Goal: Transaction & Acquisition: Purchase product/service

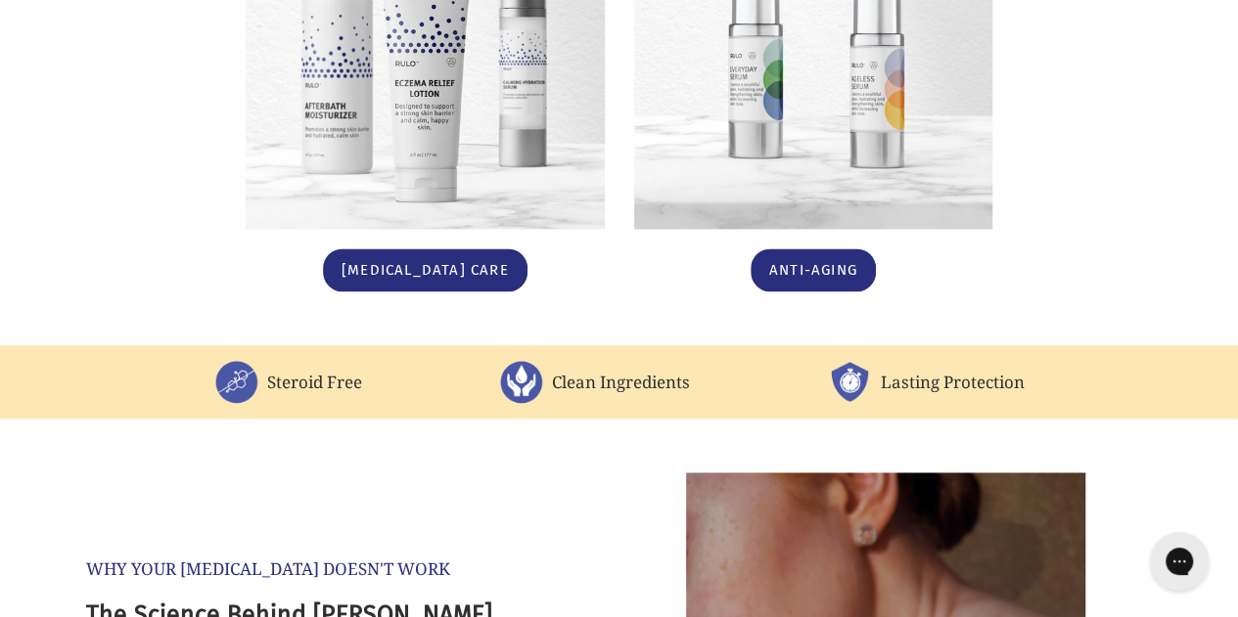
scroll to position [1428, 0]
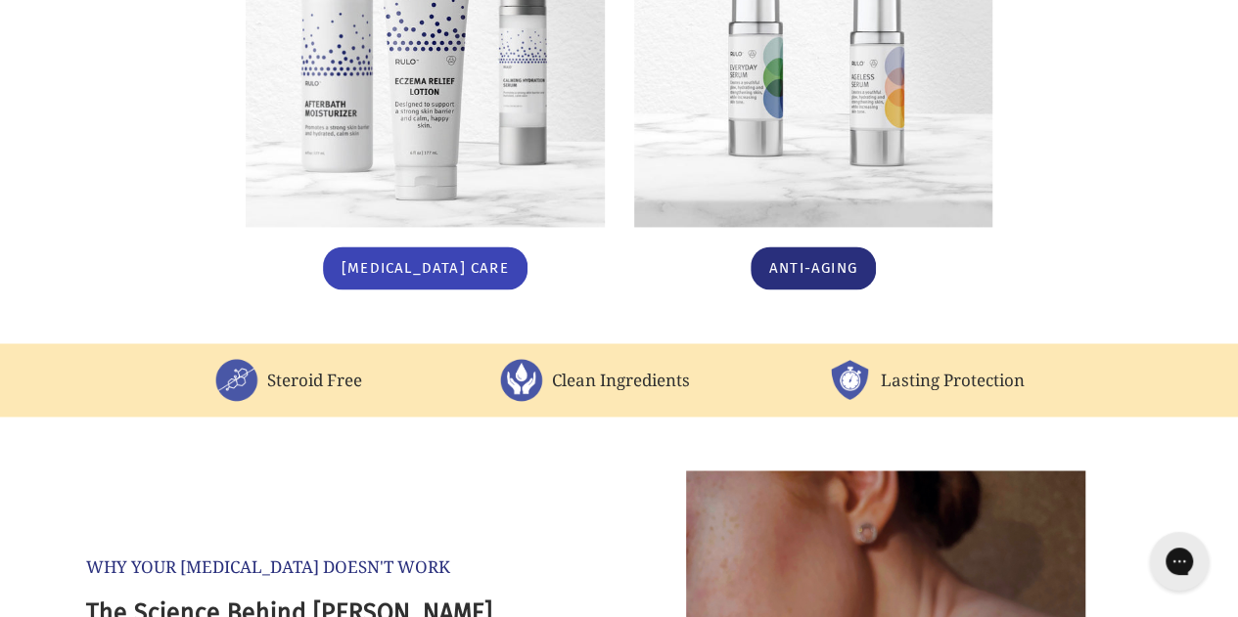
click at [454, 249] on link "[MEDICAL_DATA] Care" at bounding box center [425, 269] width 204 height 44
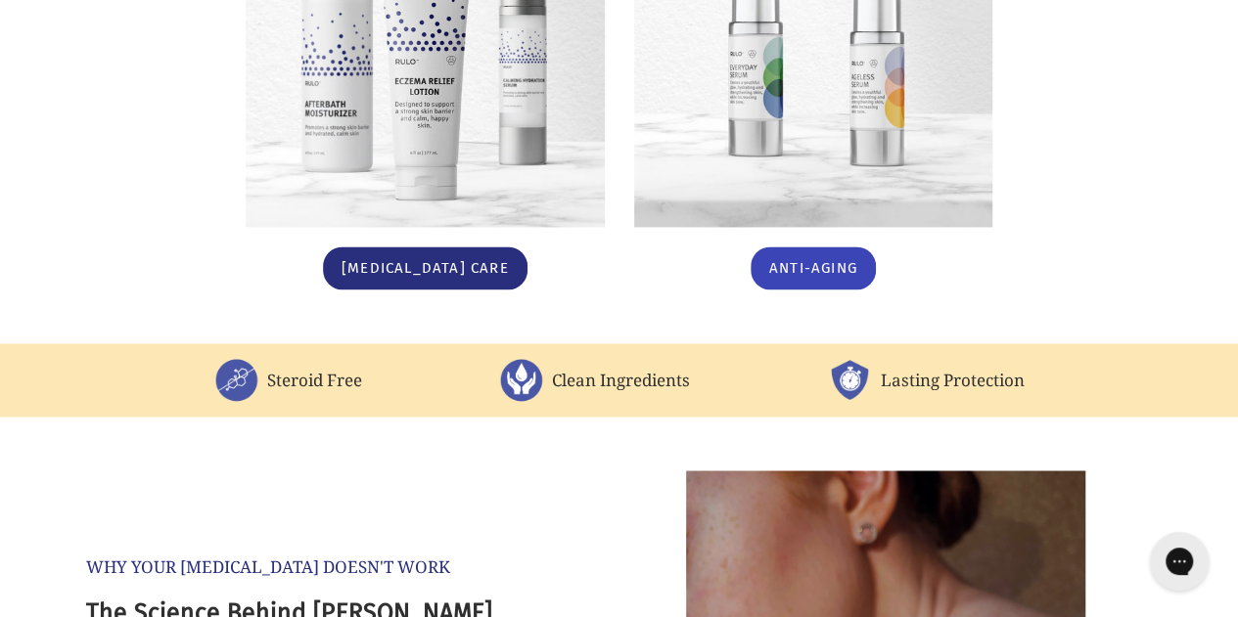
click at [797, 247] on link "Anti-Aging" at bounding box center [812, 269] width 125 height 44
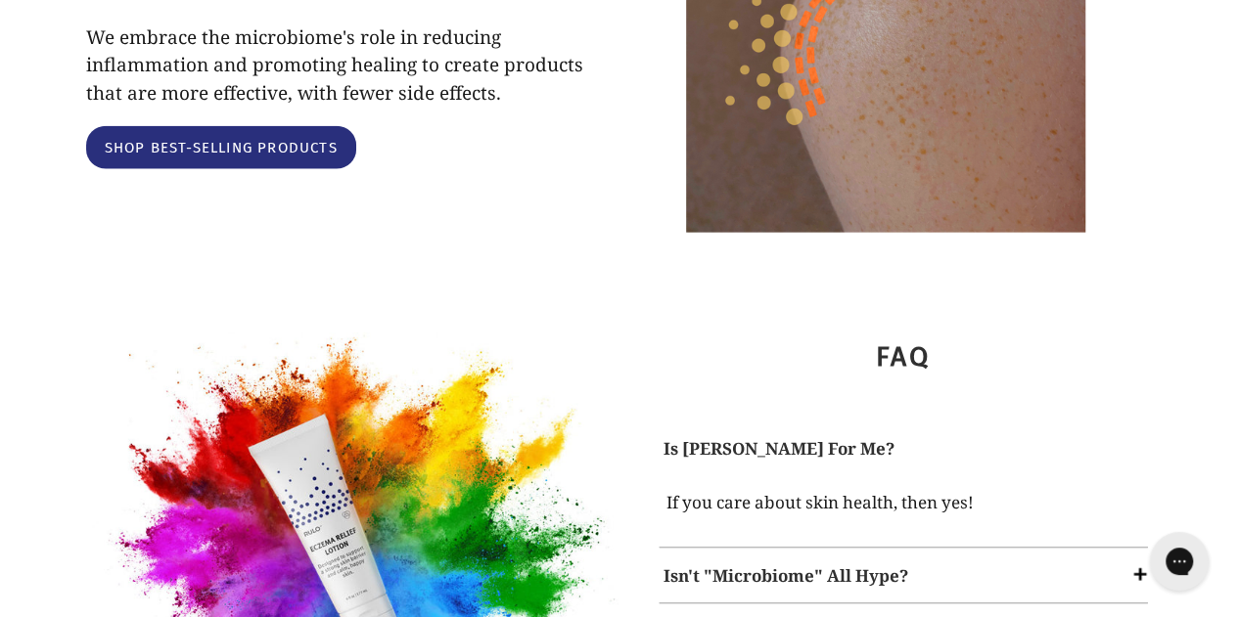
scroll to position [2462, 0]
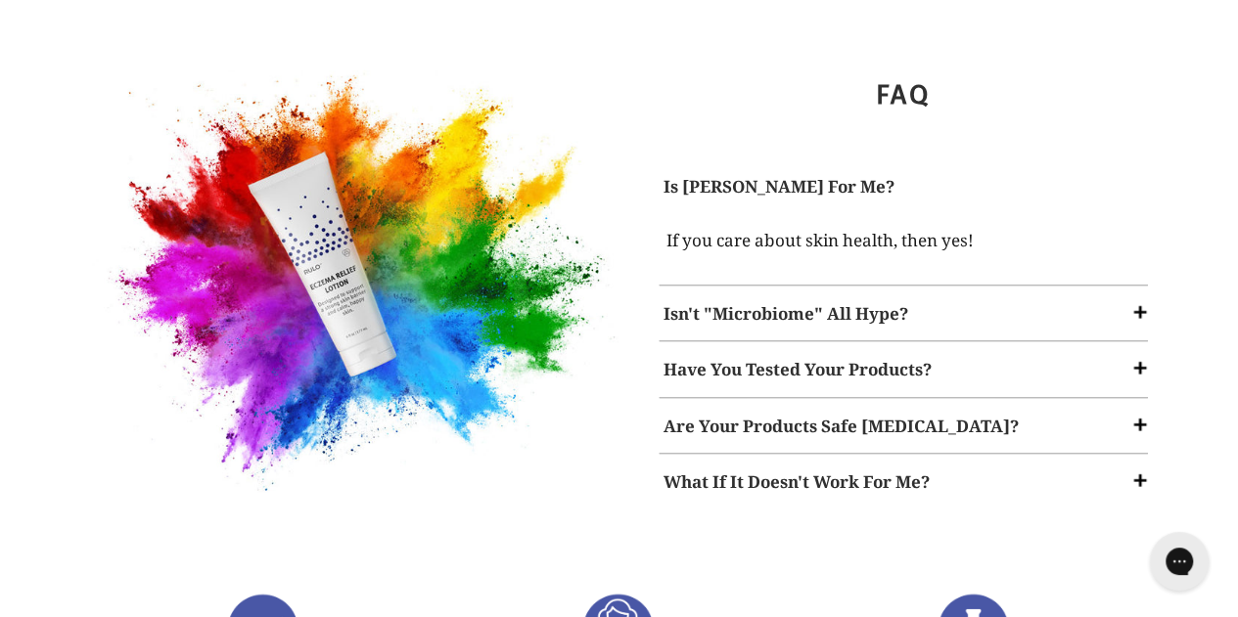
click at [1141, 302] on span at bounding box center [1140, 312] width 20 height 20
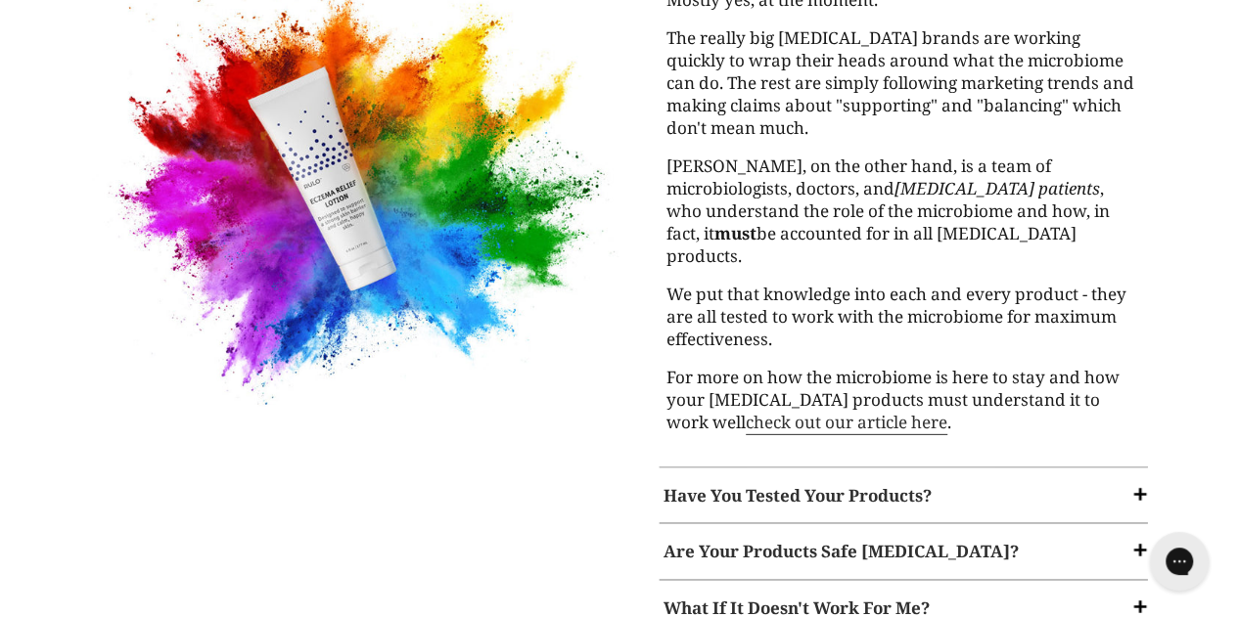
scroll to position [2766, 0]
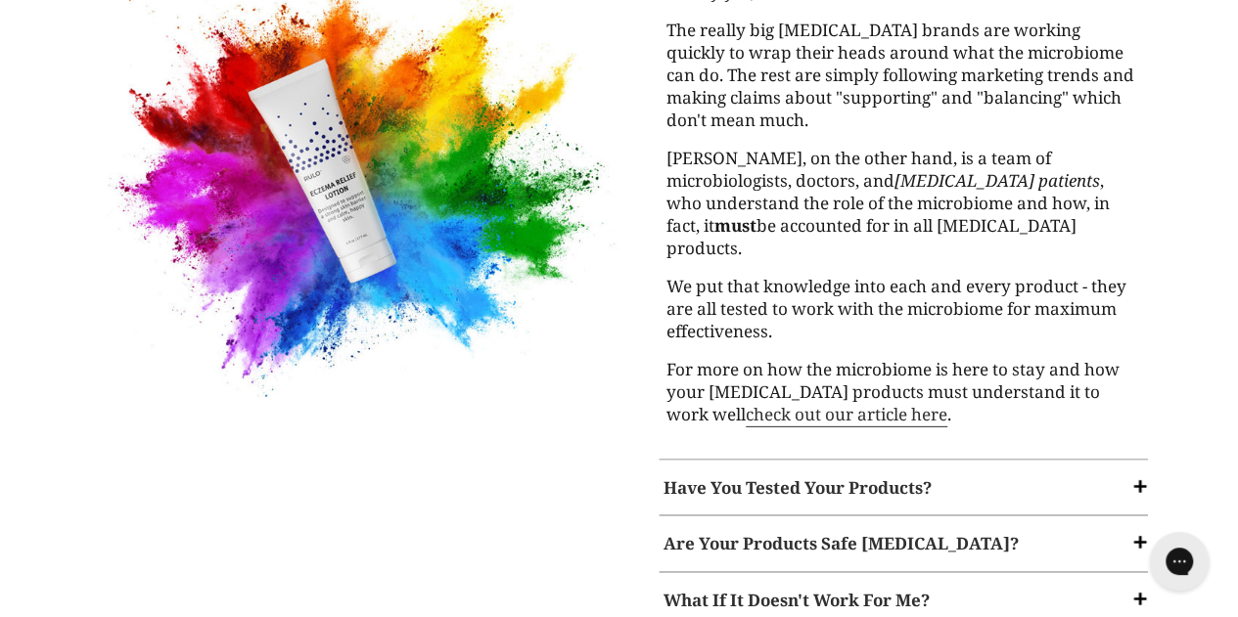
click at [841, 476] on strong "Have You Tested Your Products?" at bounding box center [797, 487] width 268 height 23
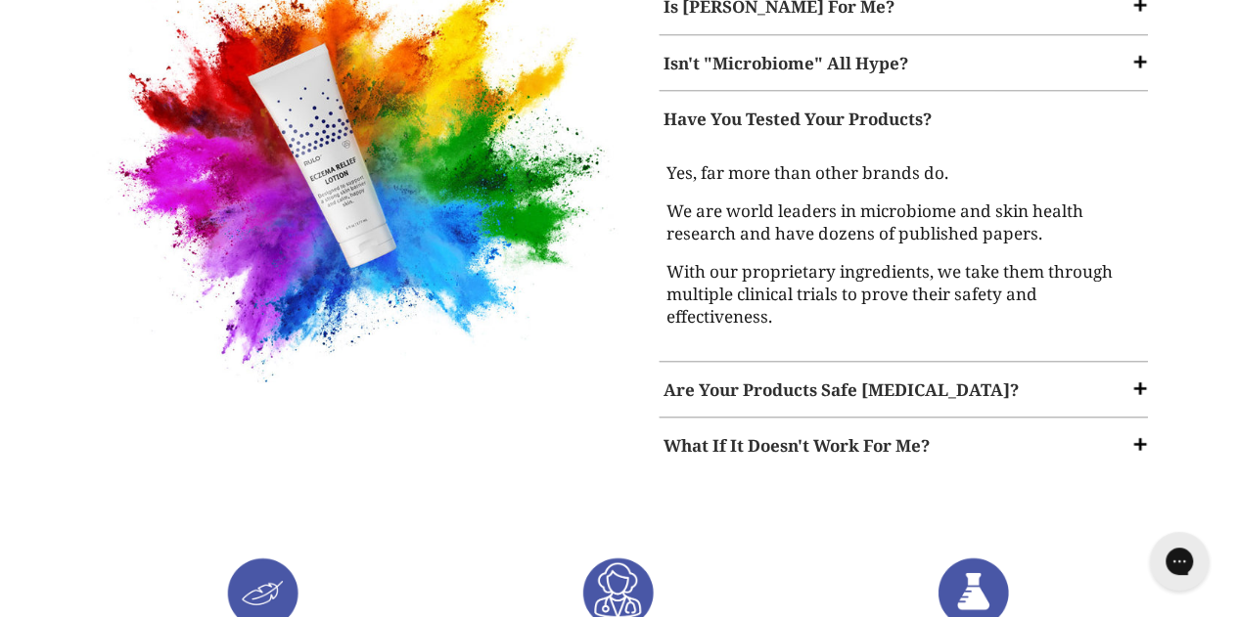
scroll to position [2638, 0]
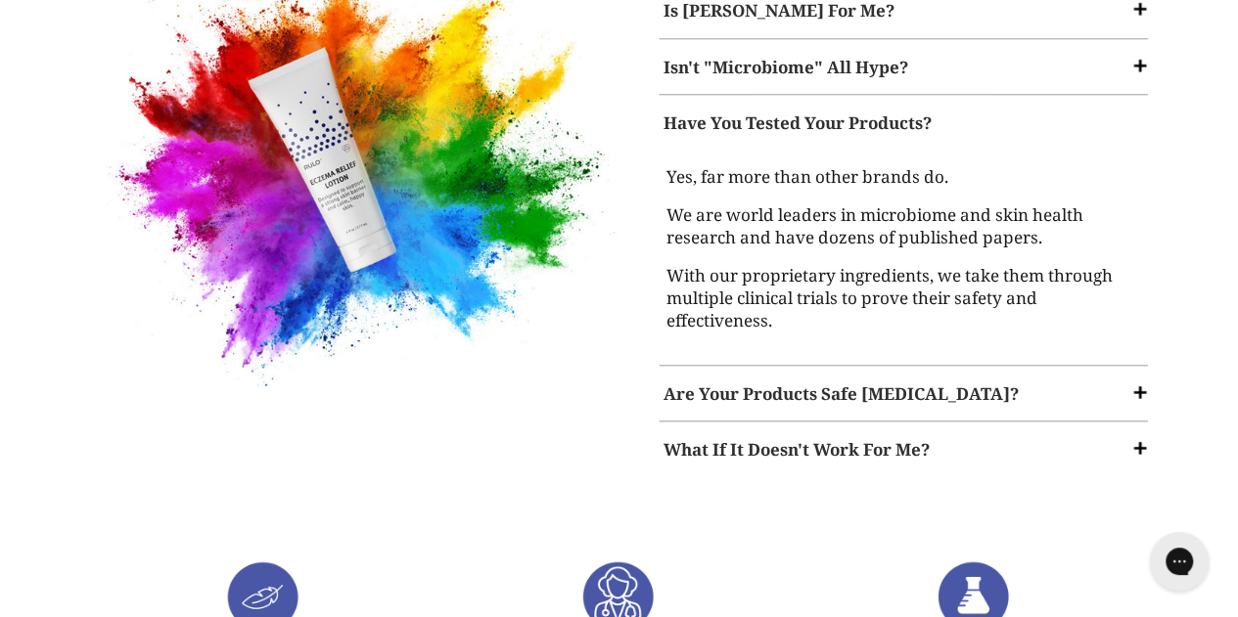
click at [1135, 383] on span at bounding box center [1140, 393] width 20 height 20
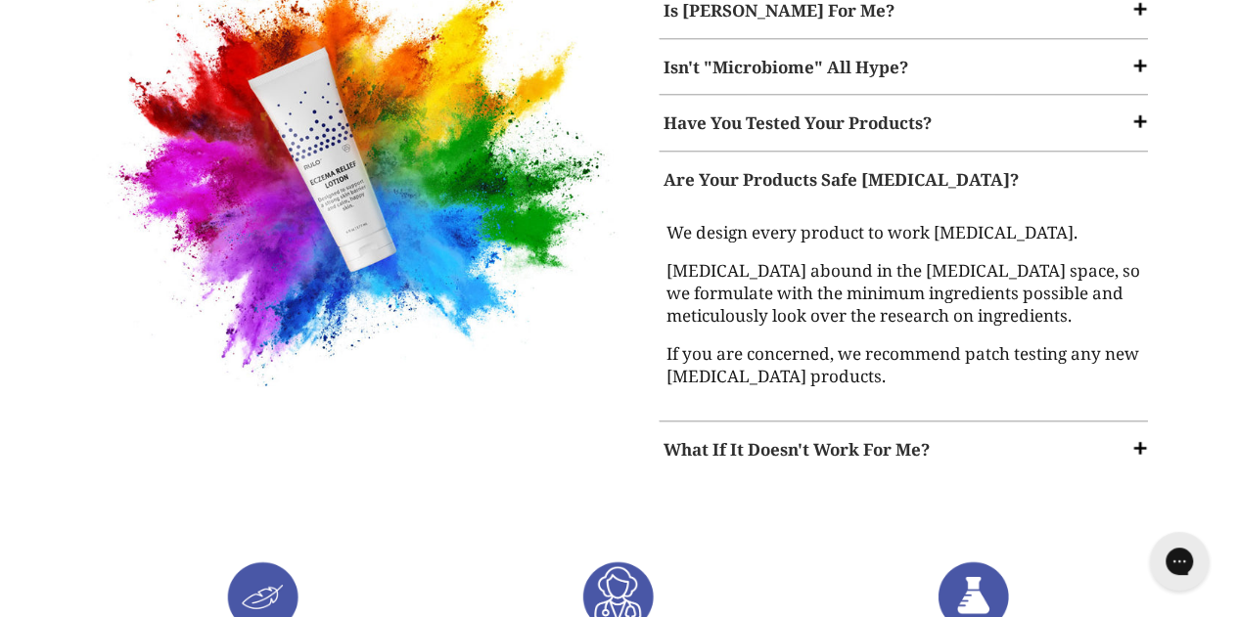
click at [1135, 439] on span at bounding box center [1140, 449] width 20 height 20
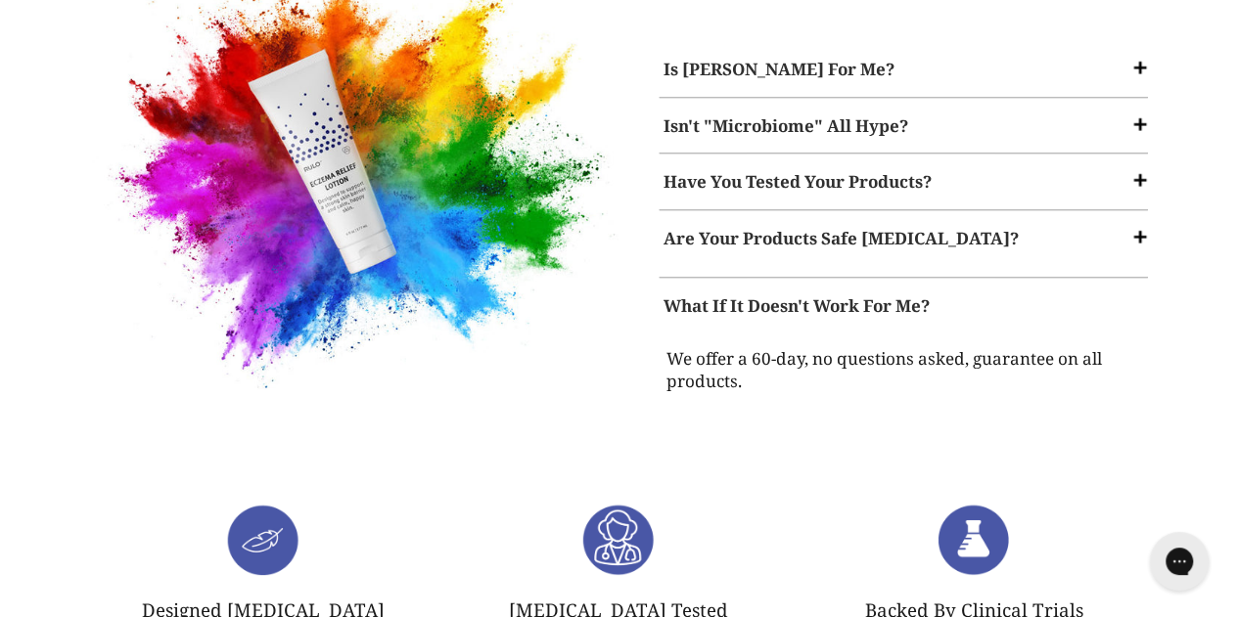
scroll to position [2577, 0]
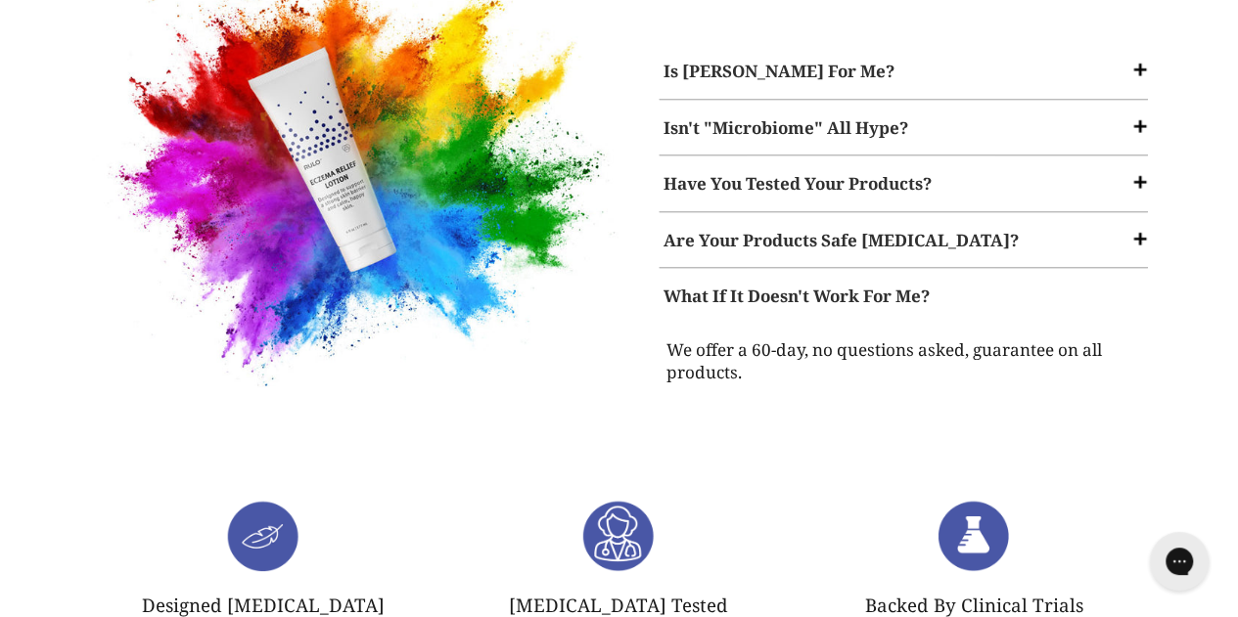
click at [1119, 218] on div "Are Your Products Safe For Sensitive Skin?" at bounding box center [903, 240] width 499 height 45
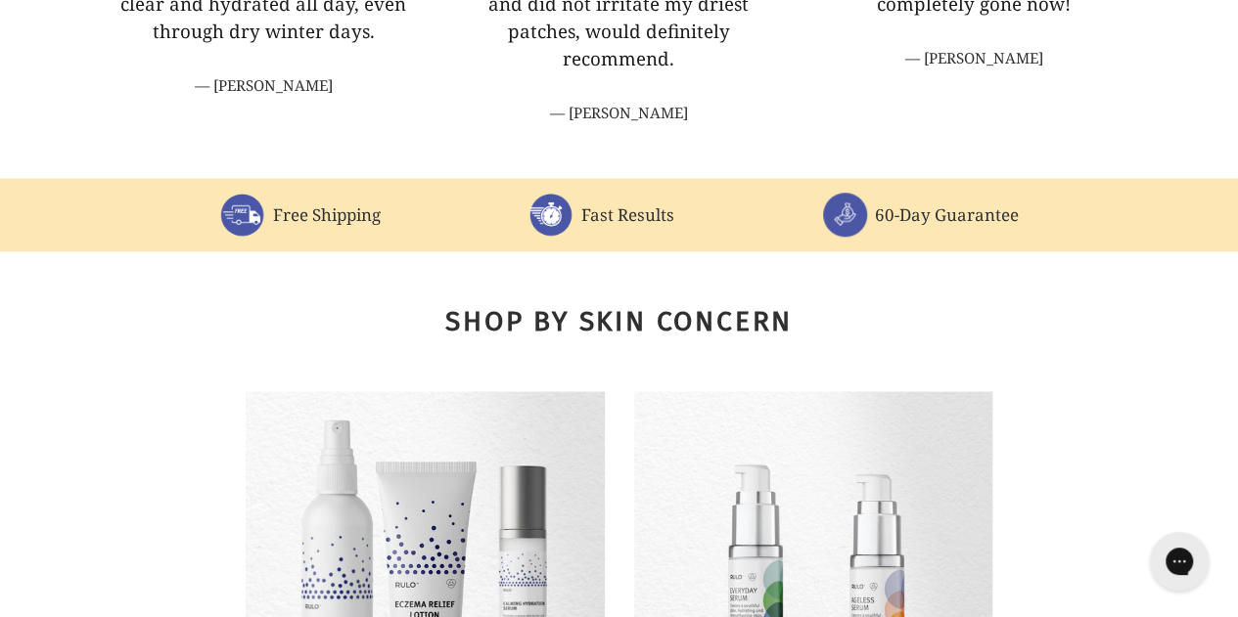
scroll to position [670, 0]
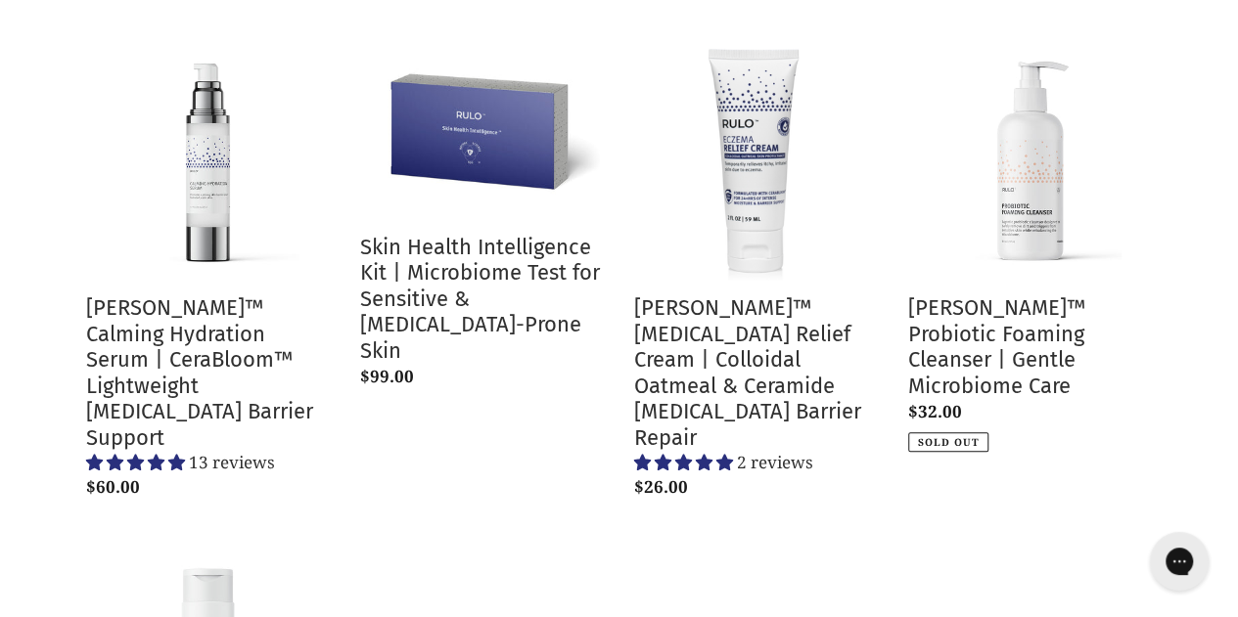
scroll to position [310, 0]
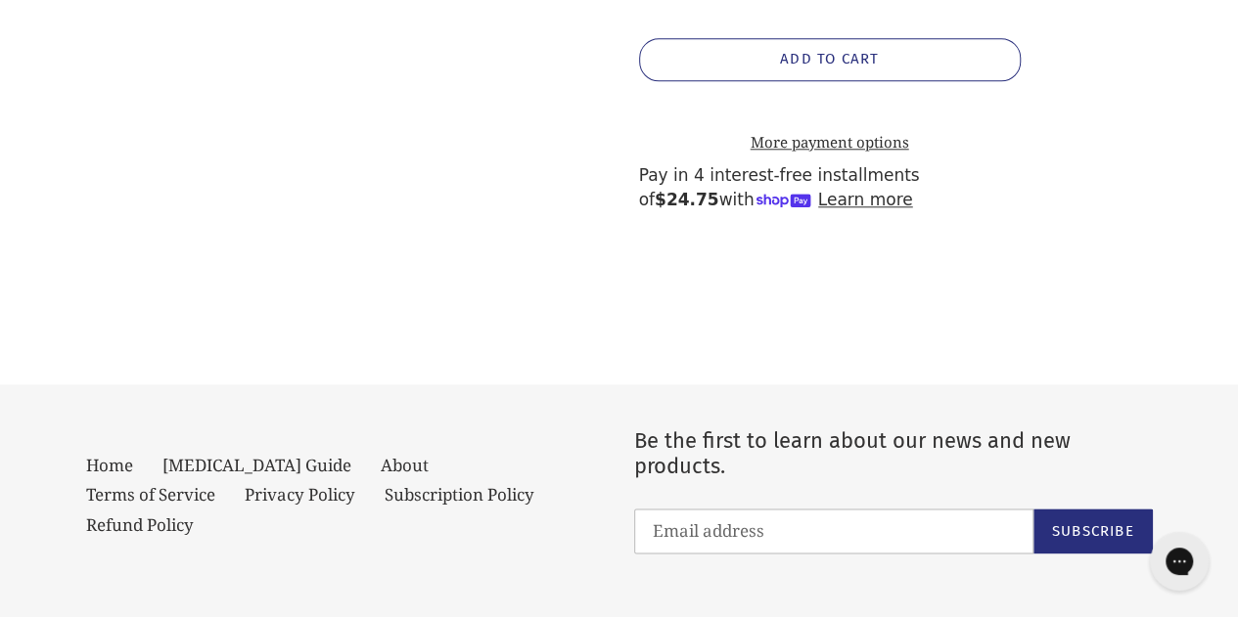
scroll to position [990, 0]
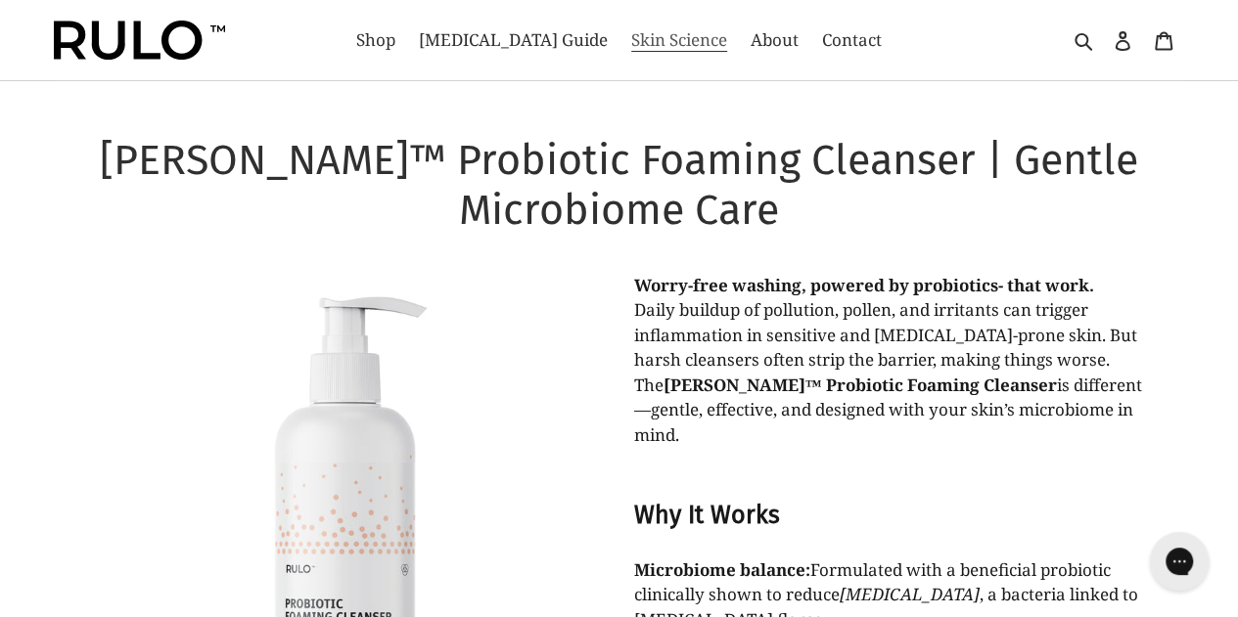
click at [664, 38] on span "Skin Science" at bounding box center [679, 39] width 96 height 23
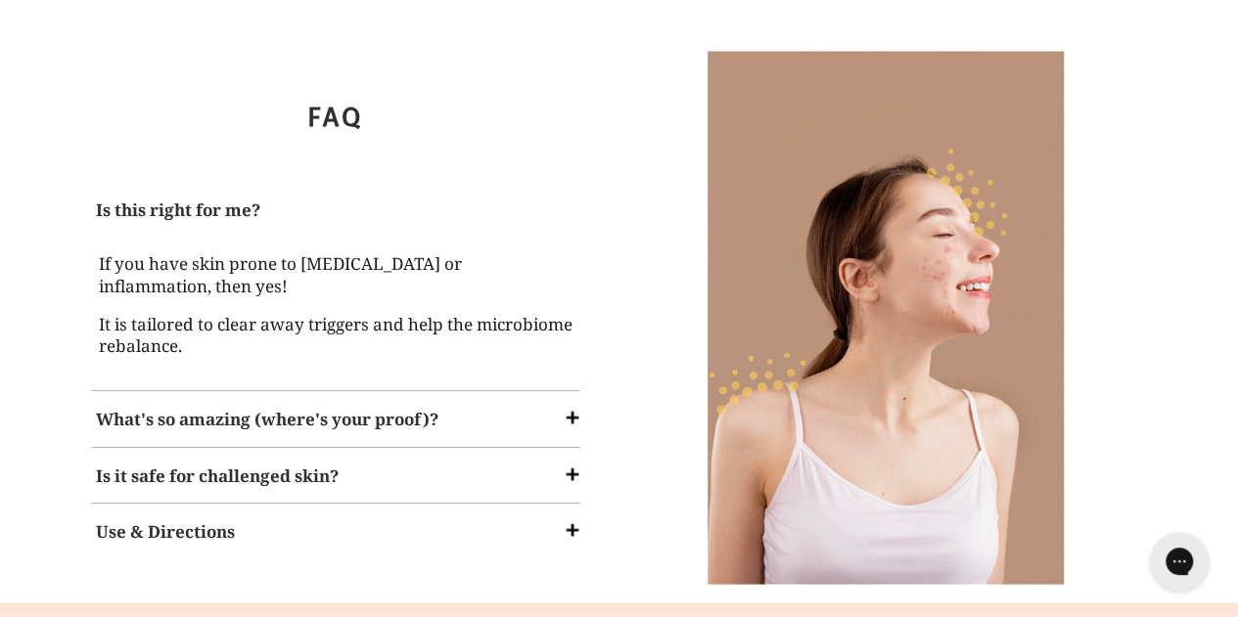
scroll to position [1719, 0]
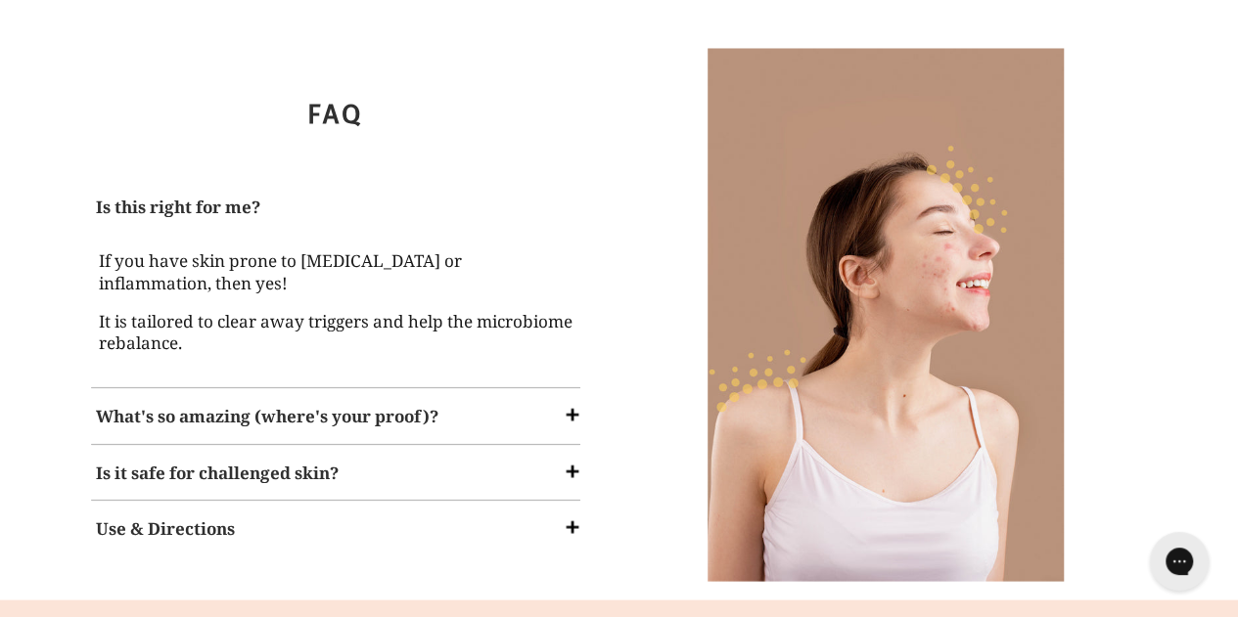
click at [568, 405] on span at bounding box center [573, 415] width 20 height 20
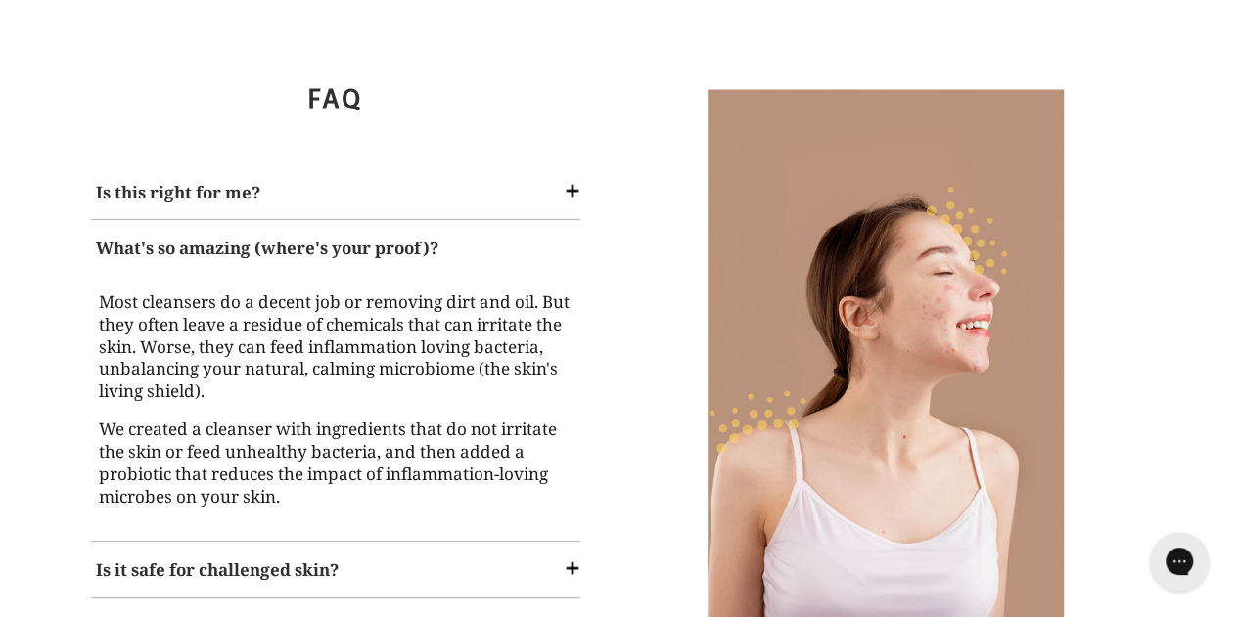
click at [559, 169] on div "Is this right for me?" at bounding box center [335, 191] width 499 height 45
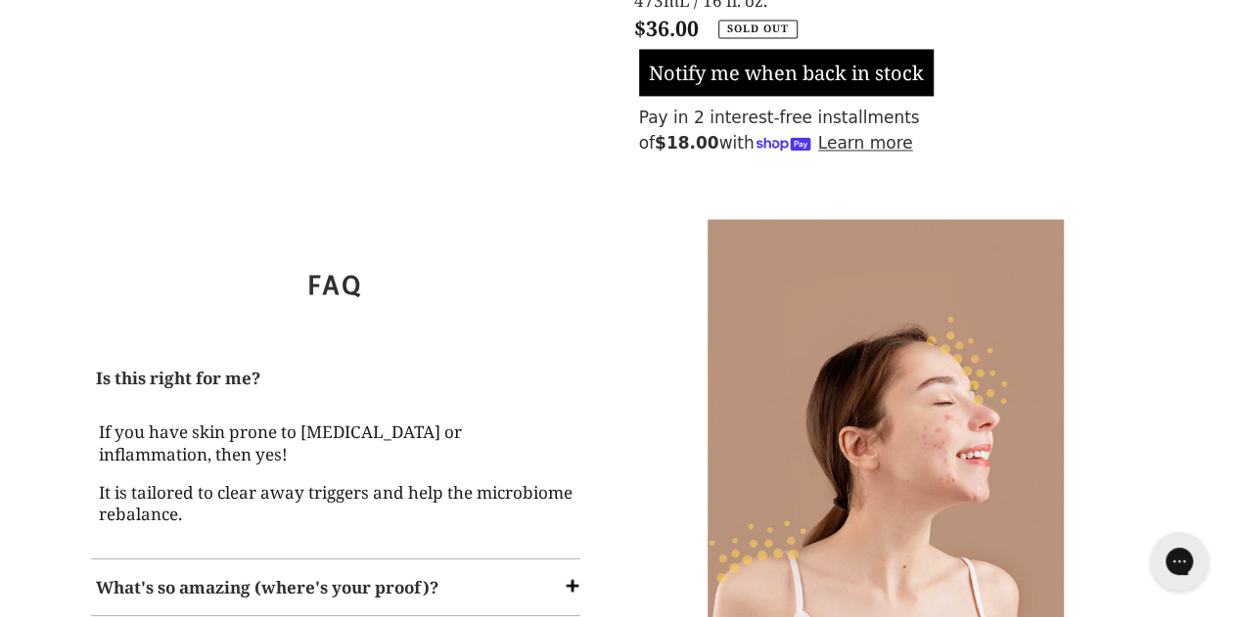
scroll to position [1547, 0]
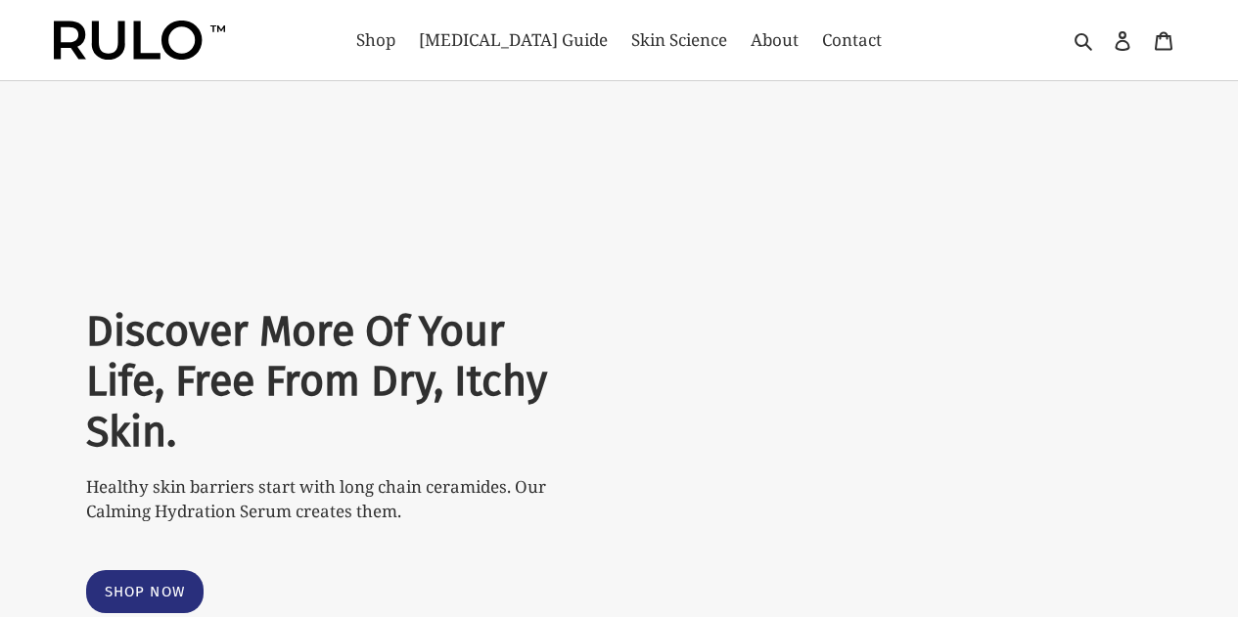
select select "most-helpful"
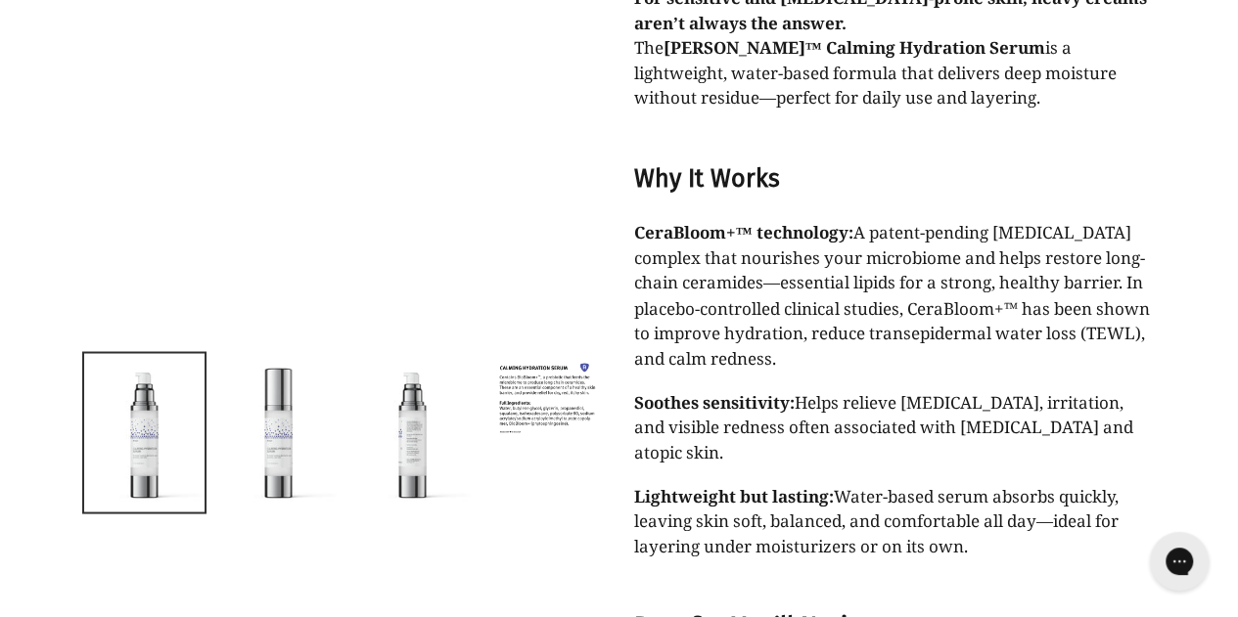
scroll to position [1550, 0]
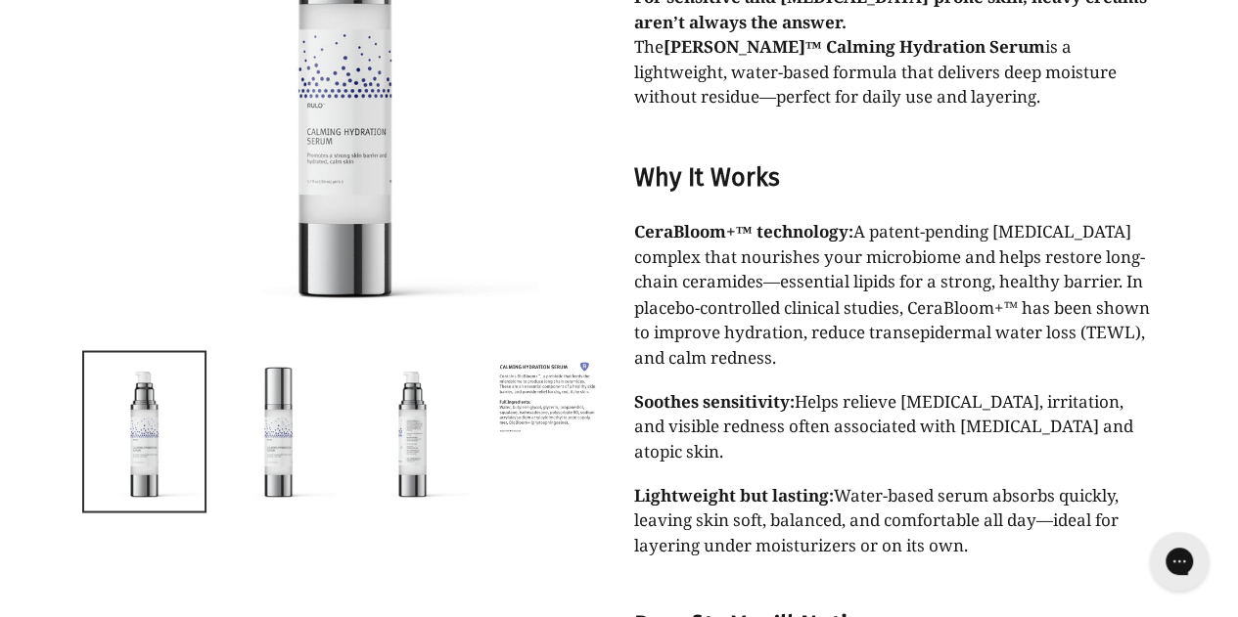
click at [573, 352] on img at bounding box center [546, 397] width 120 height 90
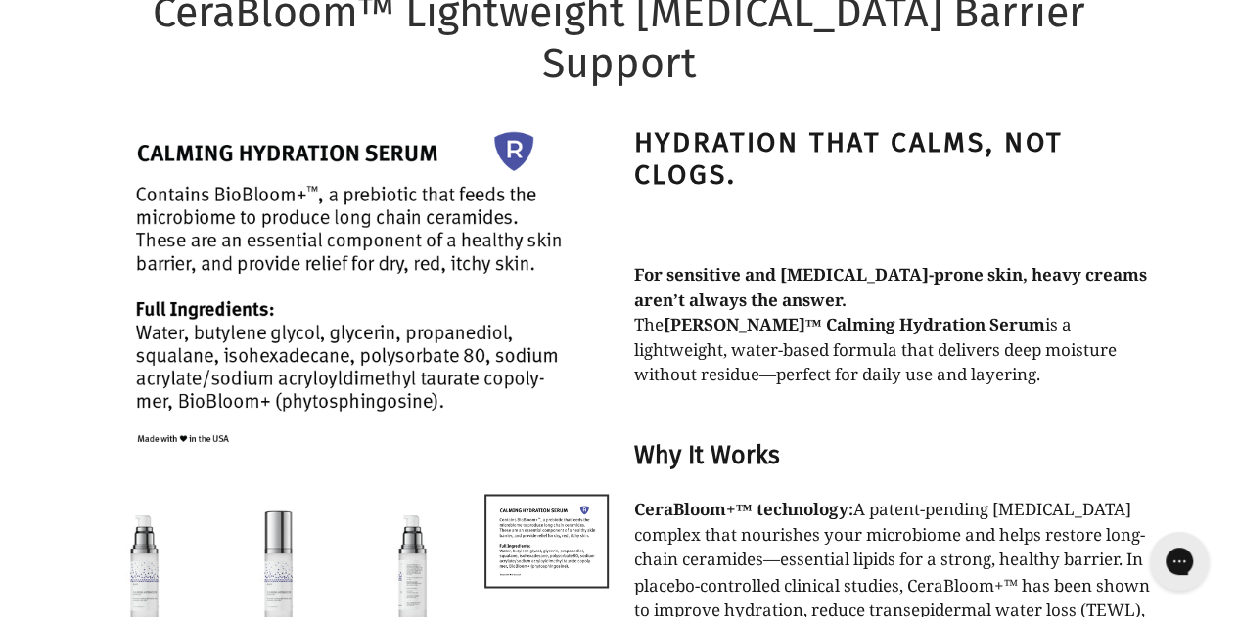
scroll to position [1275, 0]
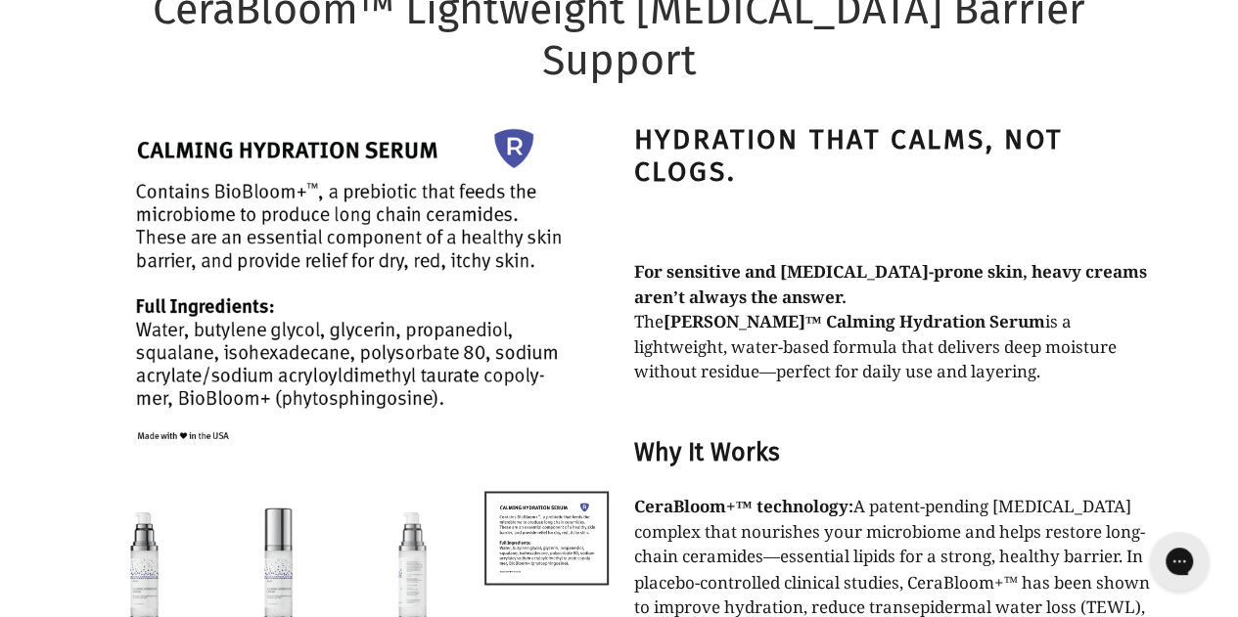
click at [428, 501] on img at bounding box center [412, 572] width 120 height 159
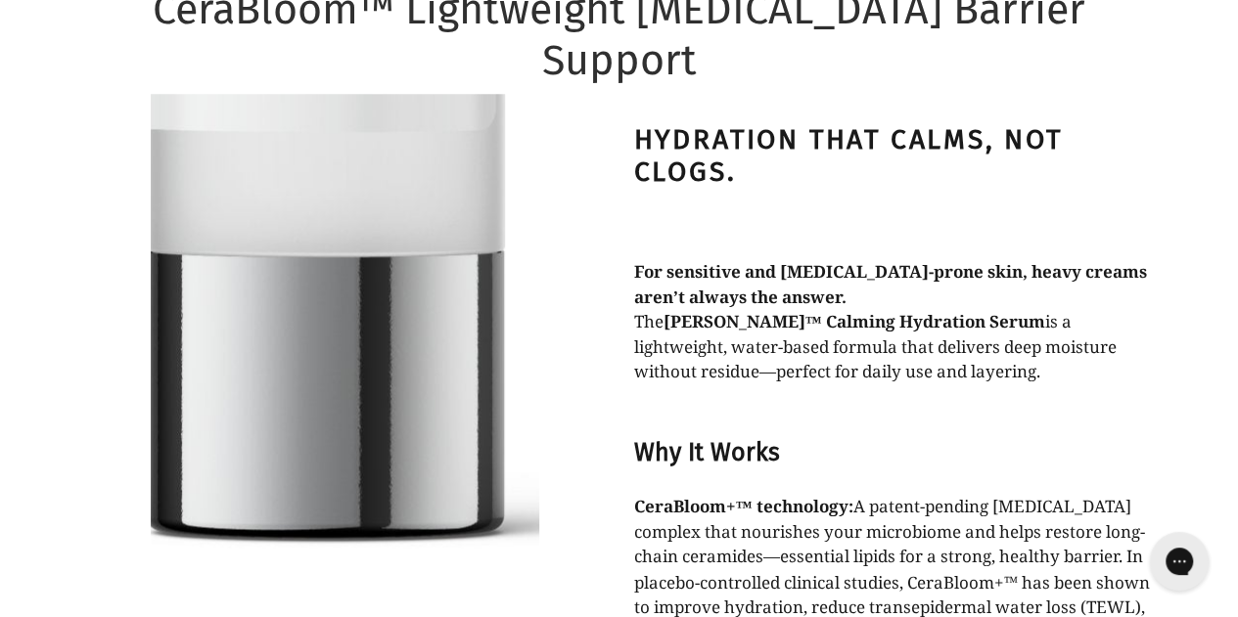
scroll to position [1463, 0]
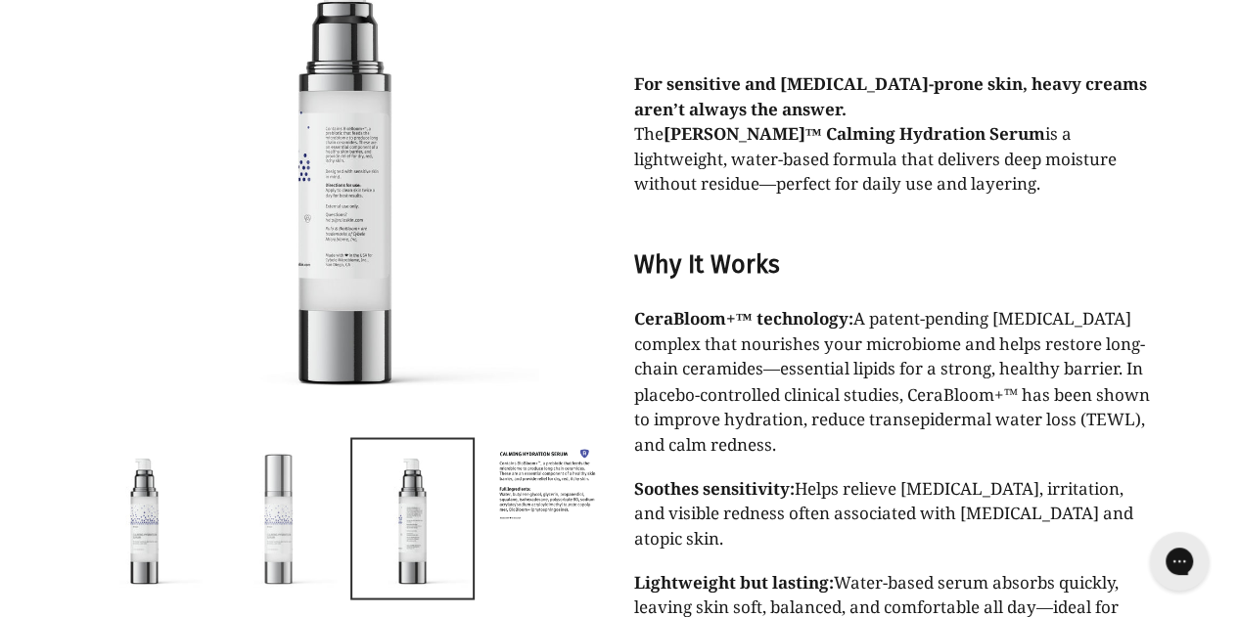
click at [268, 484] on img at bounding box center [278, 518] width 120 height 159
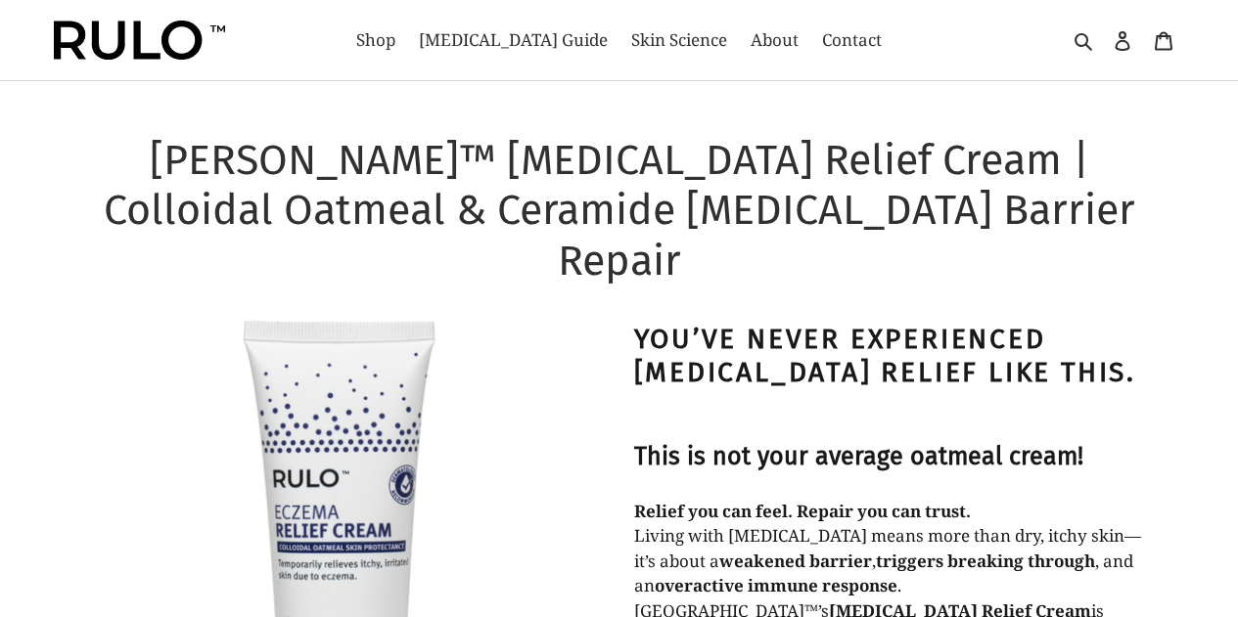
select select "most-helpful"
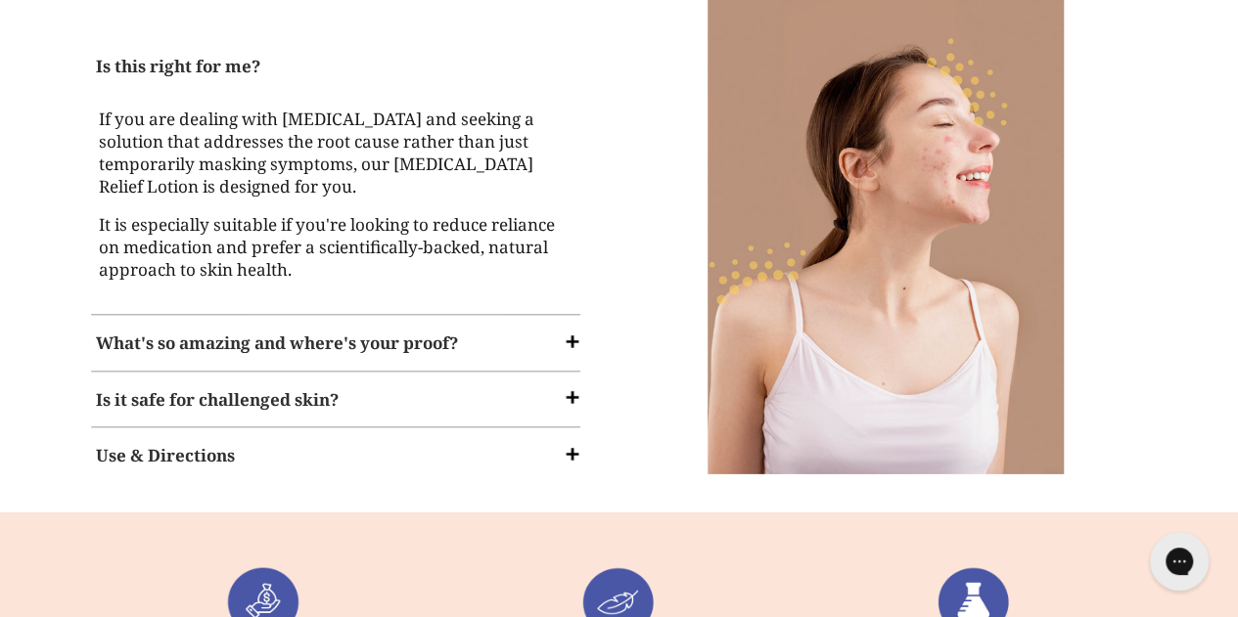
scroll to position [2814, 0]
click at [567, 331] on span at bounding box center [573, 341] width 20 height 20
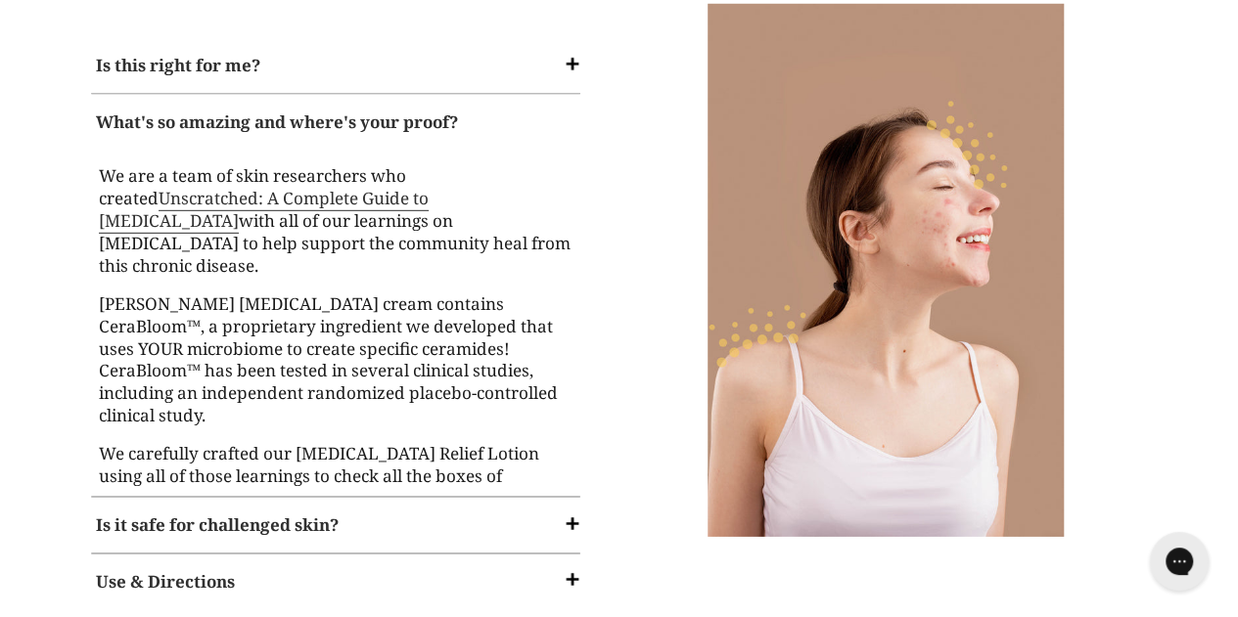
scroll to position [2783, 0]
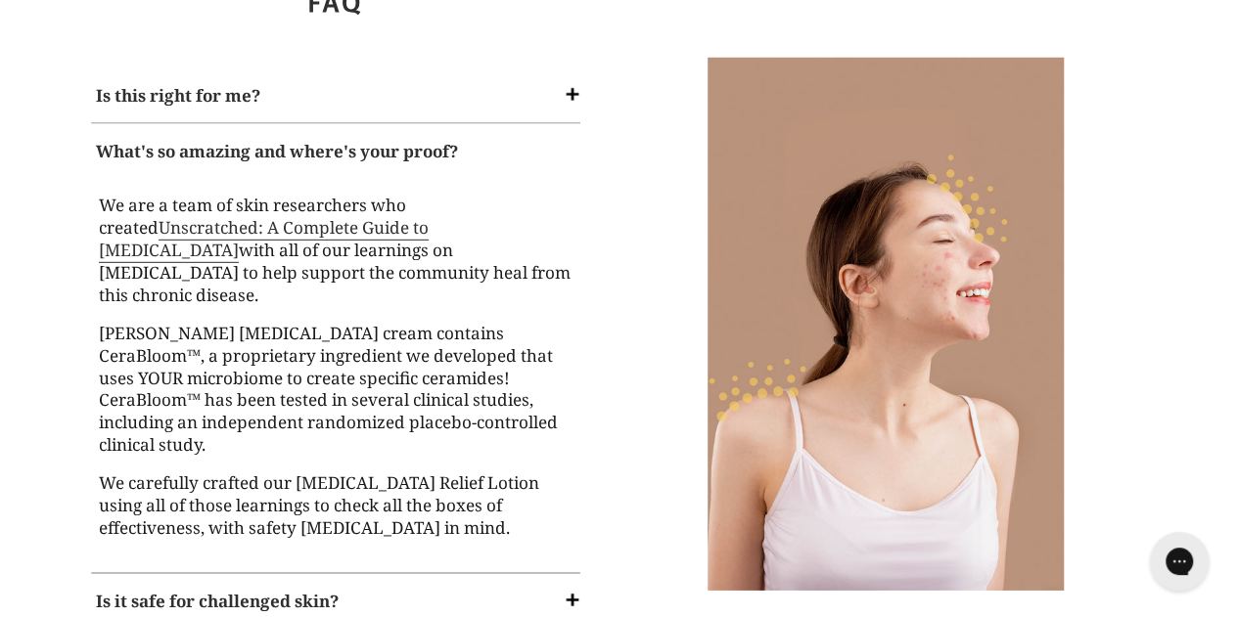
click at [558, 579] on div "Is it safe for challenged skin?" at bounding box center [335, 601] width 499 height 45
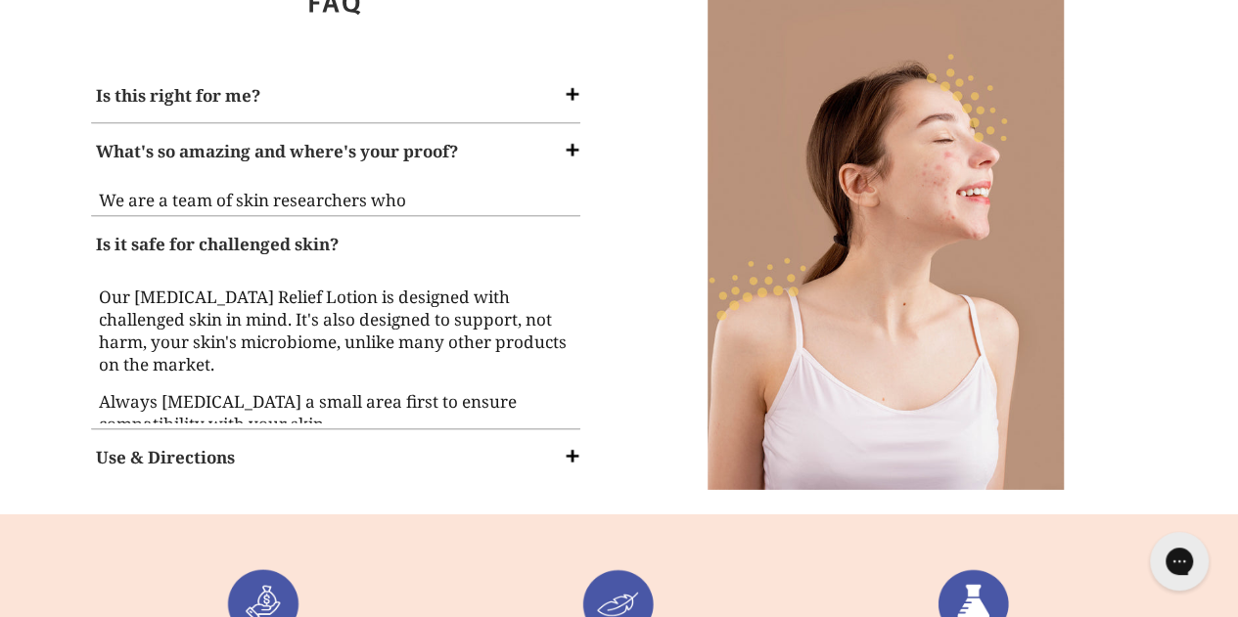
scroll to position [2787, 0]
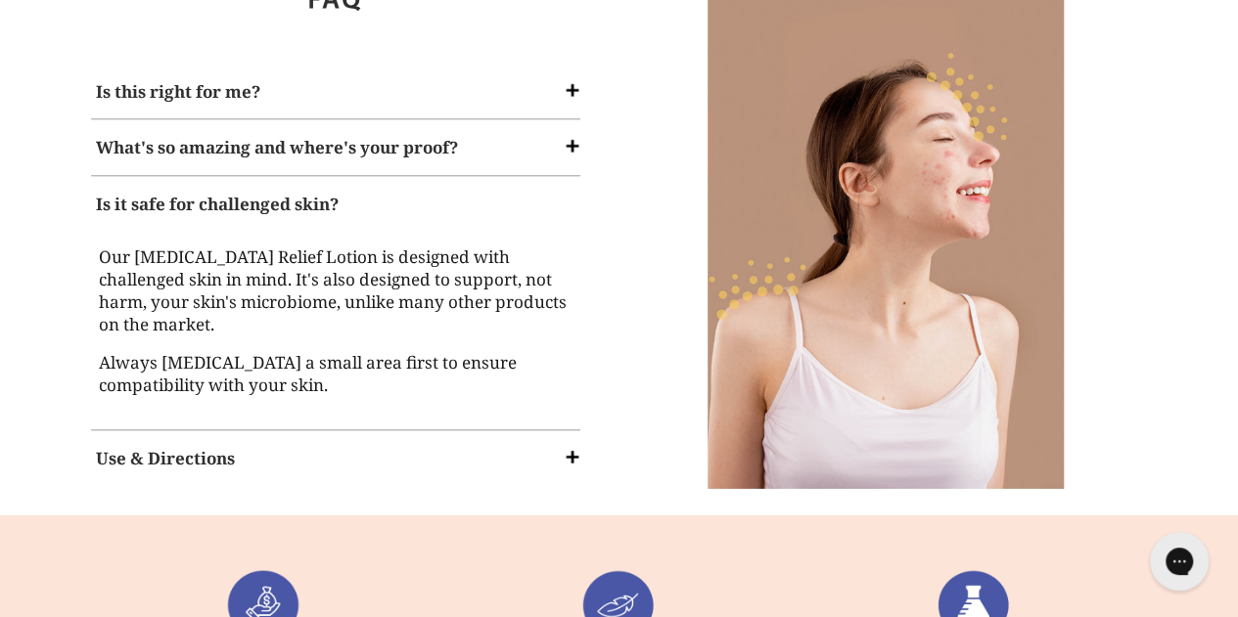
click at [560, 436] on div "Use & Directions" at bounding box center [335, 458] width 499 height 45
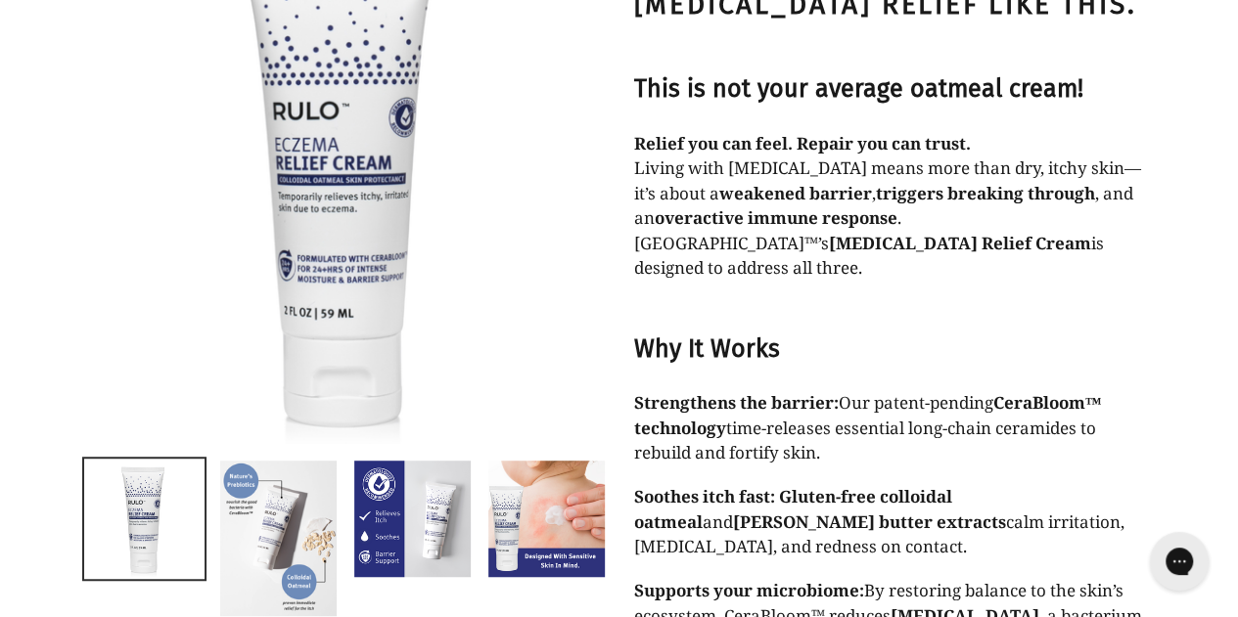
scroll to position [375, 0]
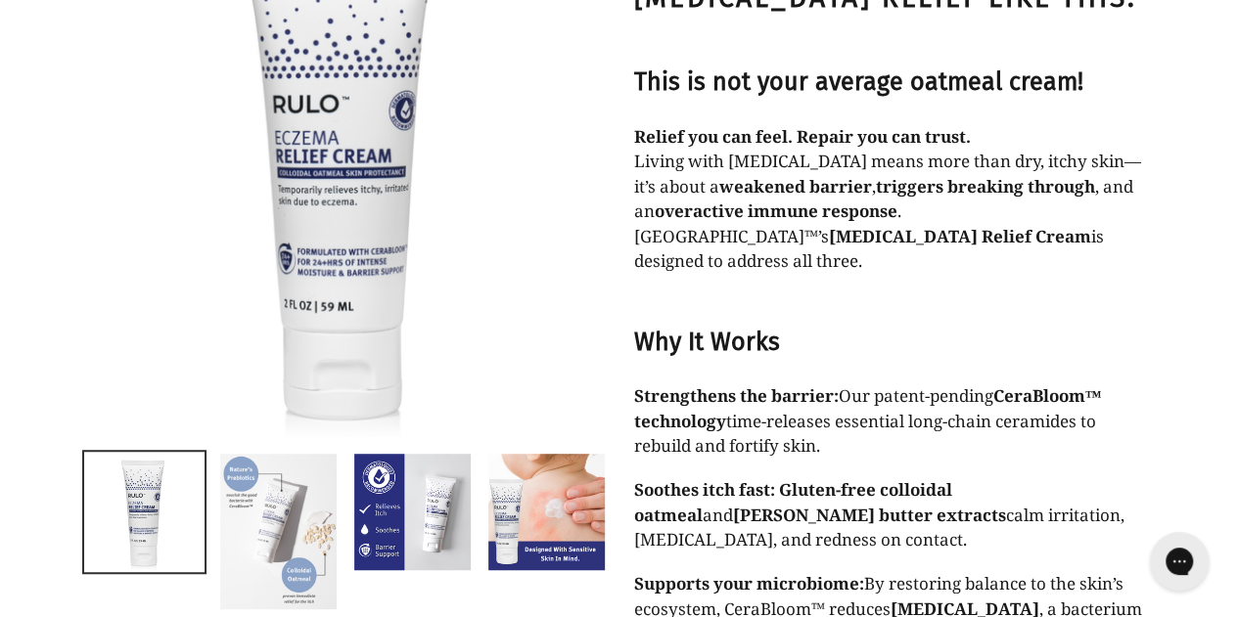
click at [291, 452] on img at bounding box center [278, 531] width 120 height 159
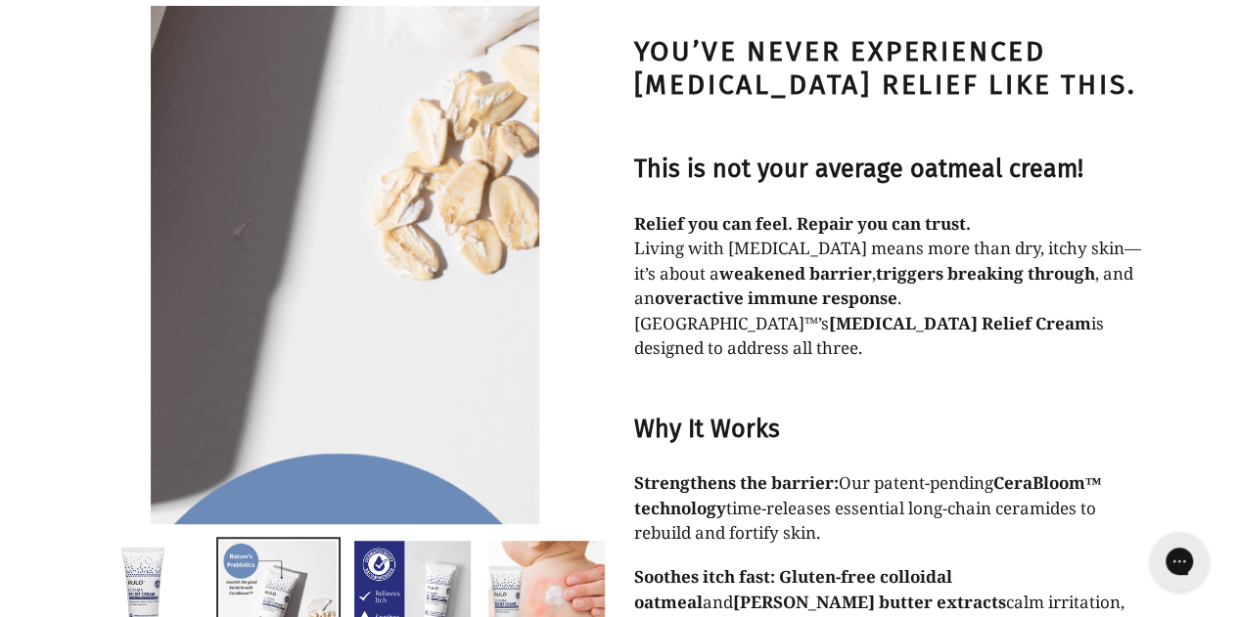
scroll to position [275, 0]
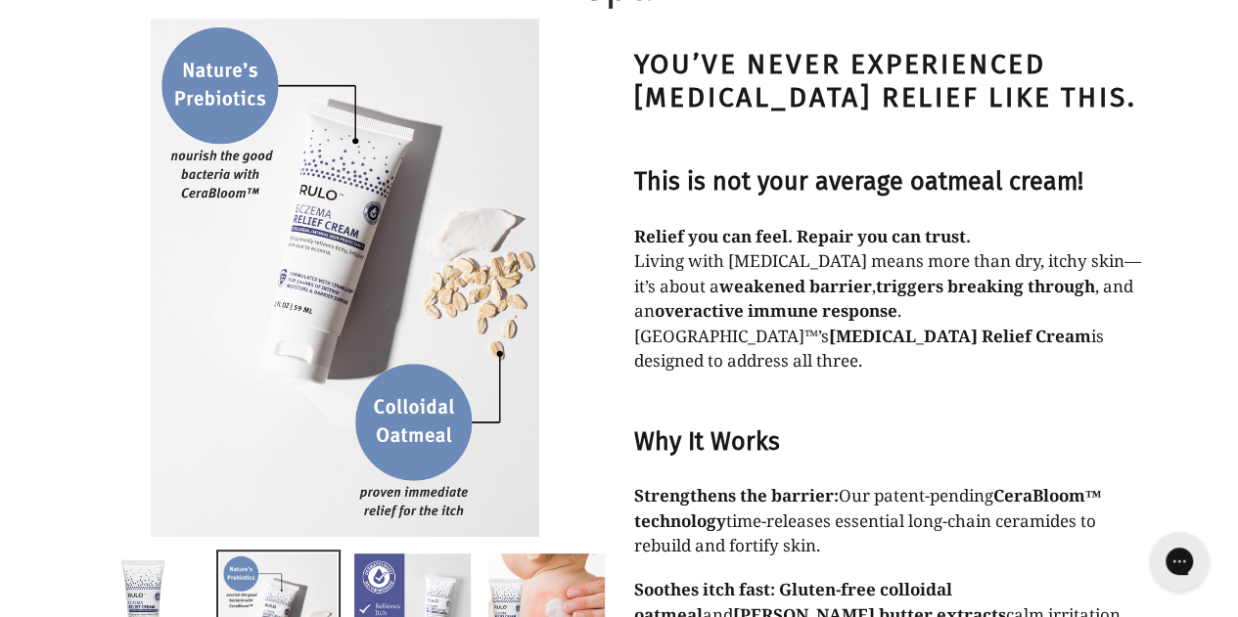
click at [431, 552] on img at bounding box center [412, 612] width 120 height 120
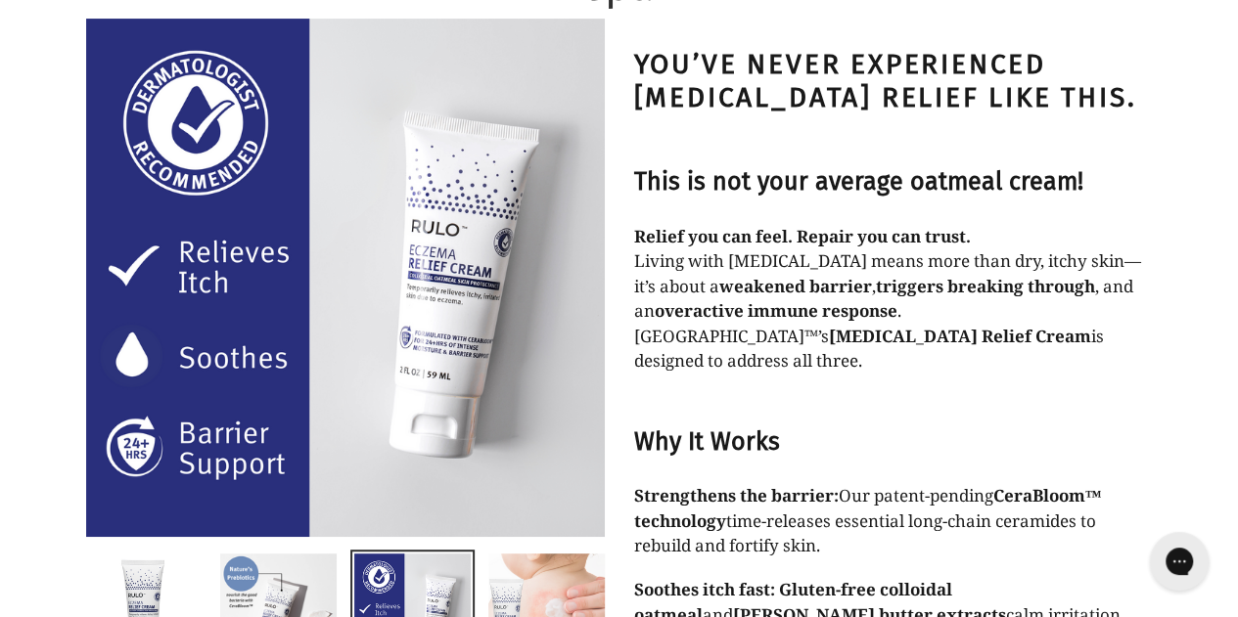
click at [593, 552] on img at bounding box center [546, 612] width 120 height 120
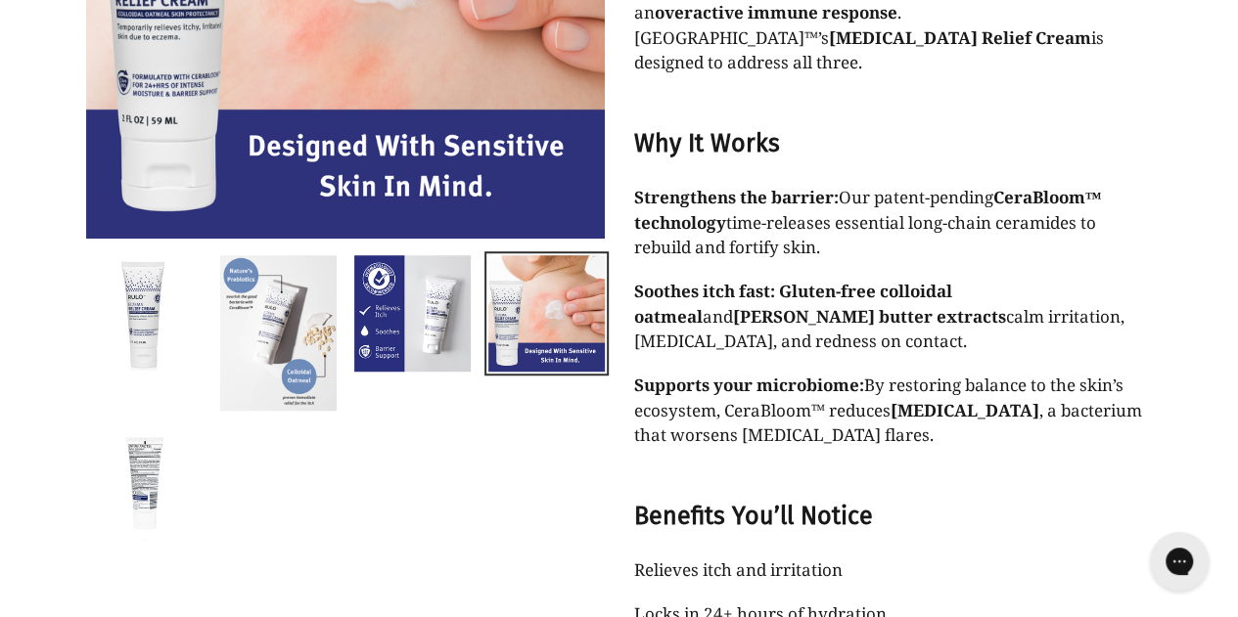
scroll to position [574, 0]
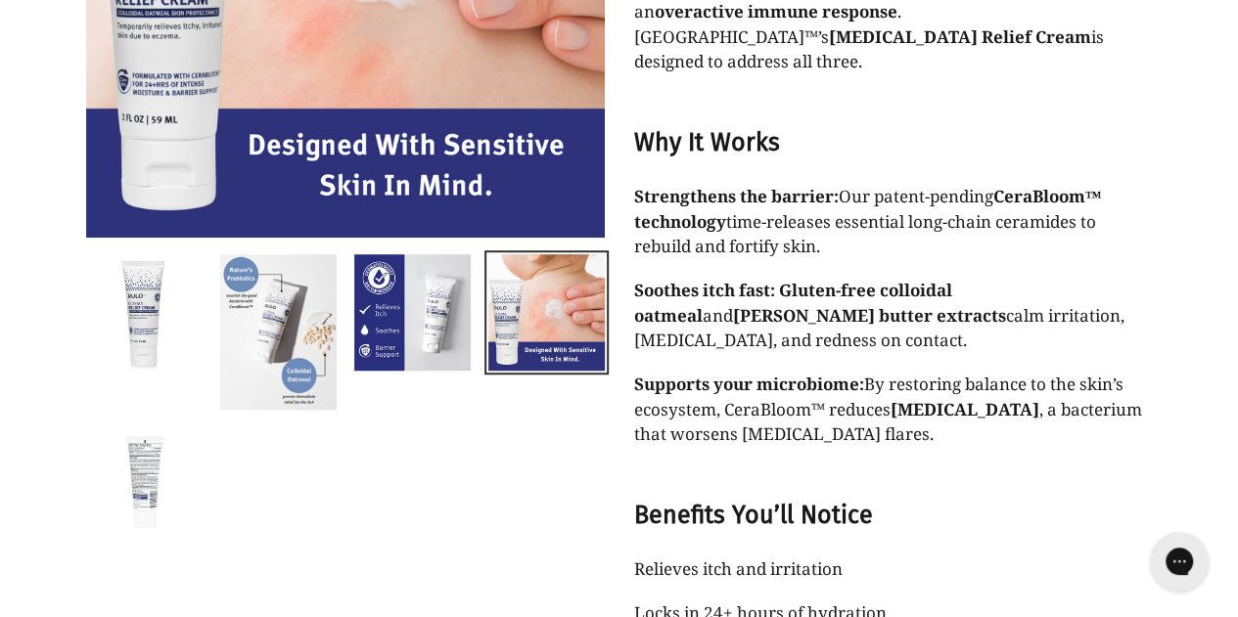
click at [119, 422] on img at bounding box center [144, 482] width 120 height 120
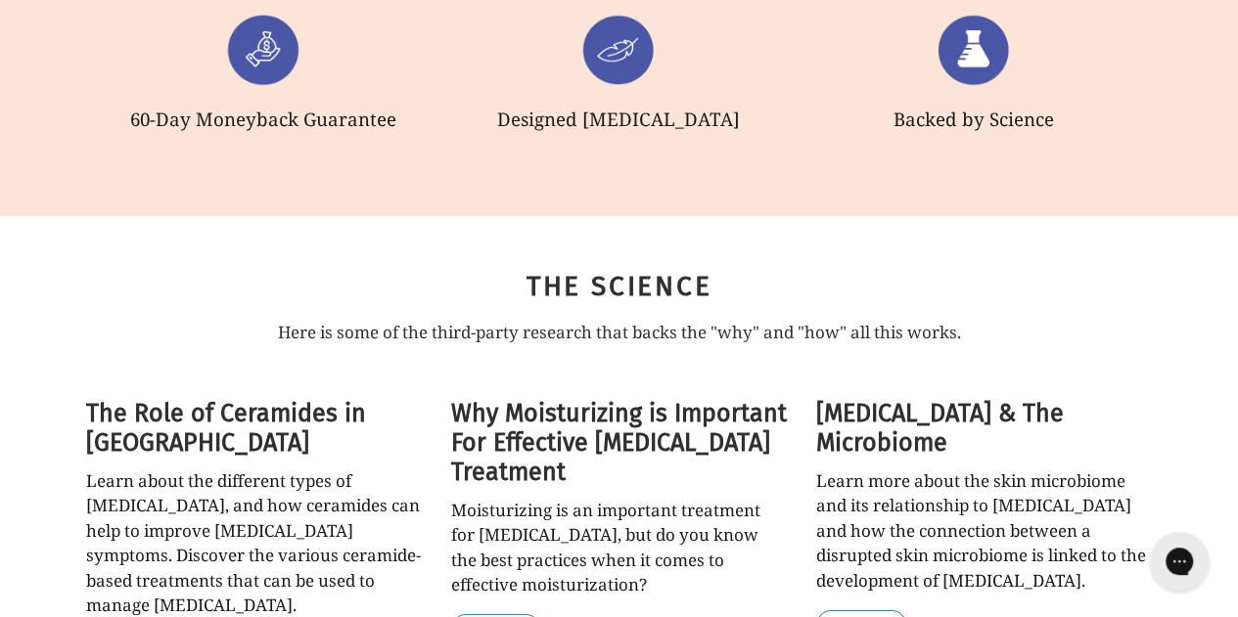
scroll to position [3332, 0]
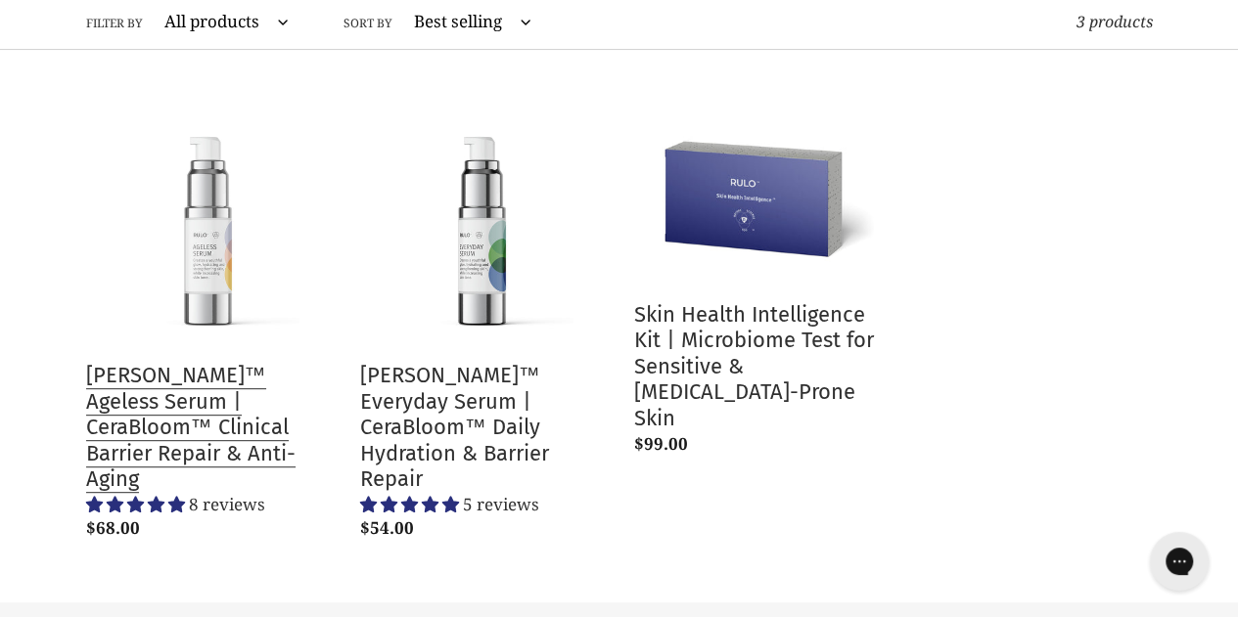
scroll to position [620, 0]
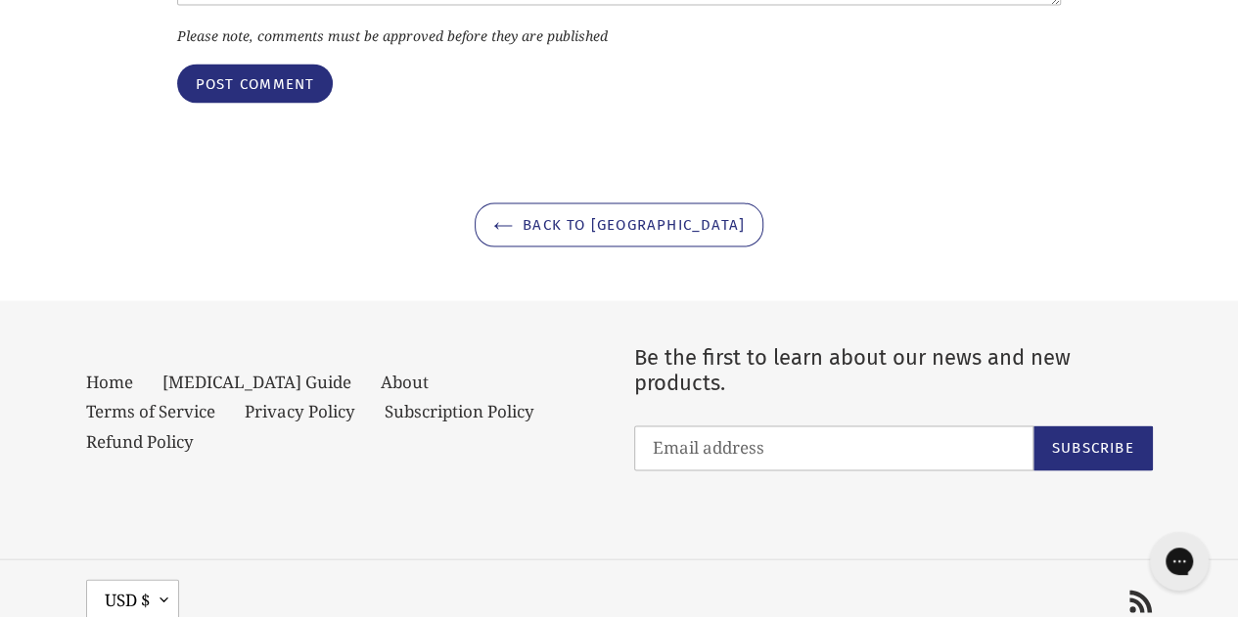
scroll to position [9255, 0]
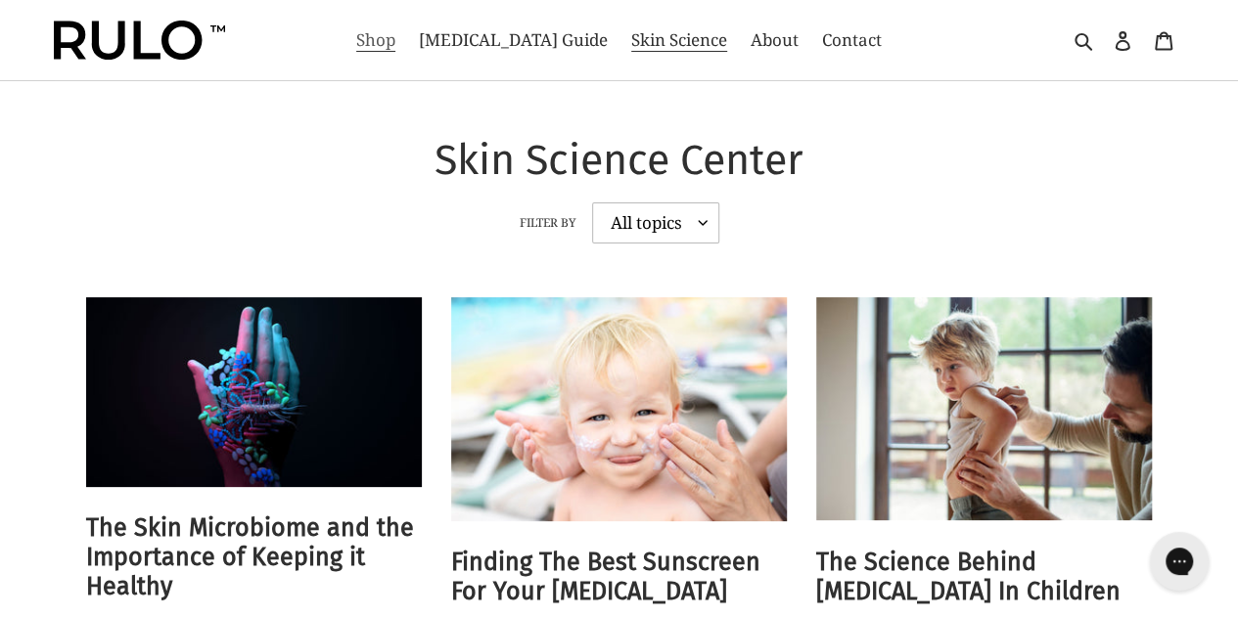
click at [395, 44] on span "Shop" at bounding box center [375, 39] width 39 height 23
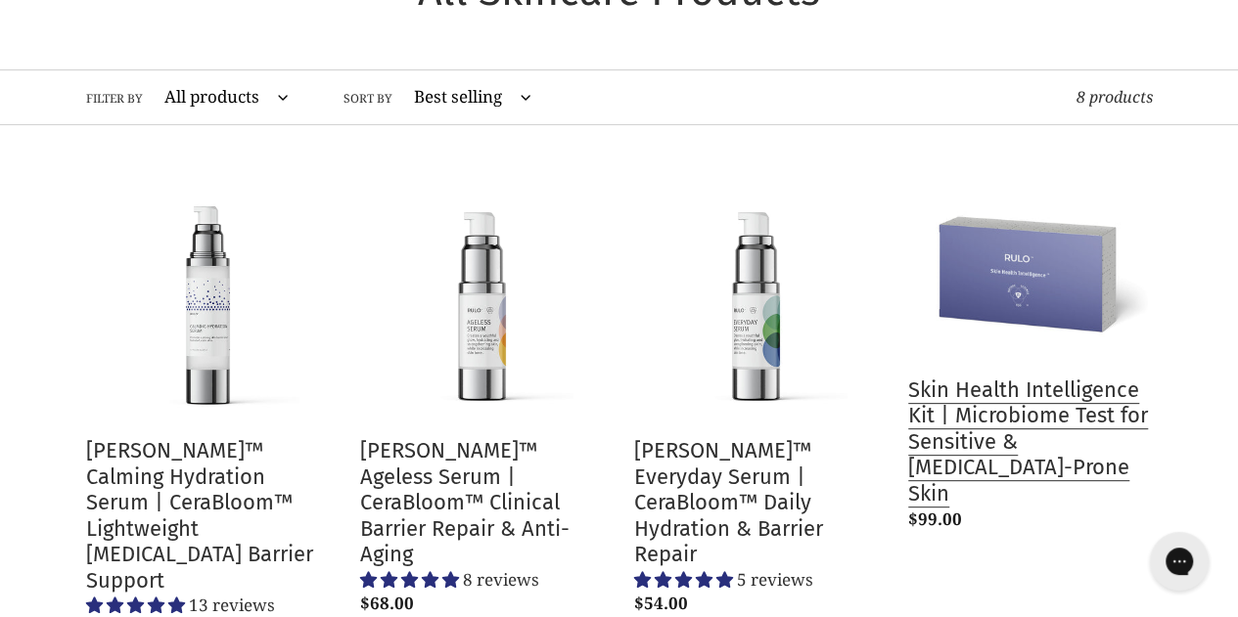
scroll to position [131, 0]
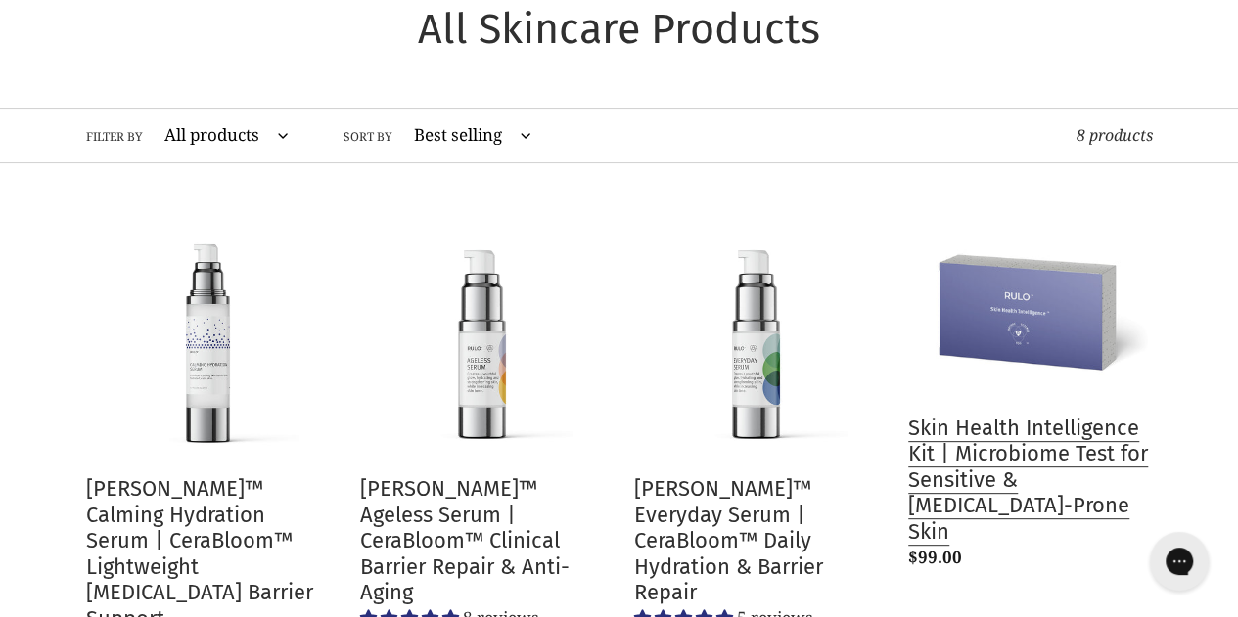
click at [1031, 433] on link "Skin Health Intelligence Kit | Microbiome Test for Sensitive & [MEDICAL_DATA]-P…" at bounding box center [1030, 397] width 245 height 361
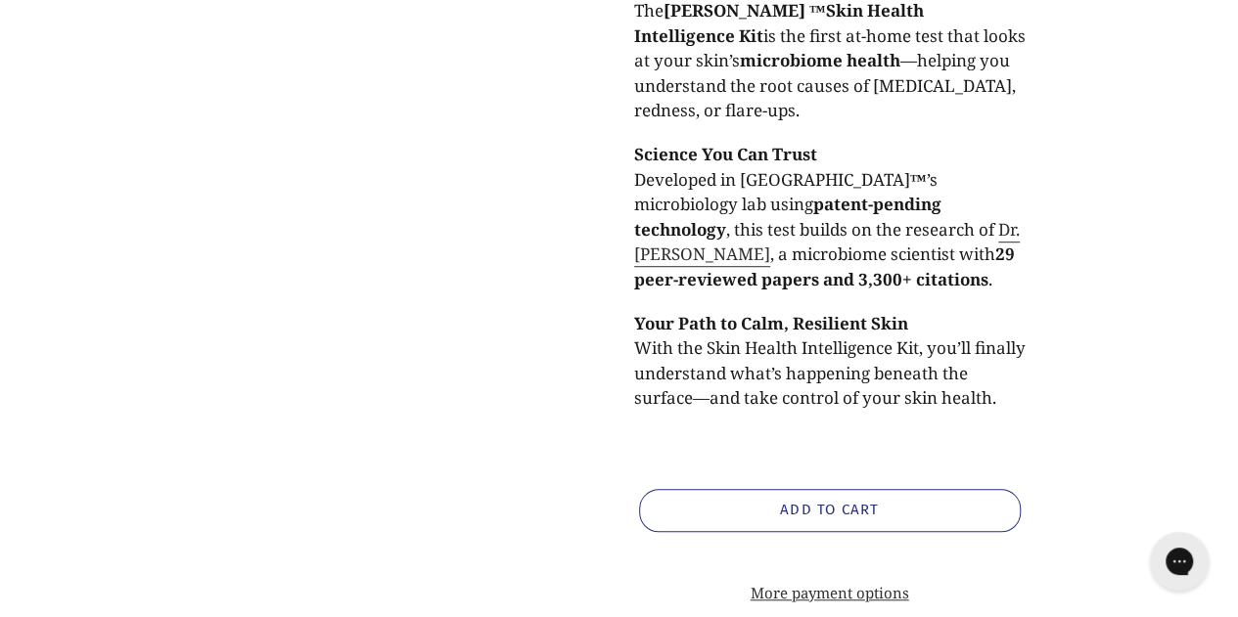
scroll to position [508, 0]
click at [643, 542] on shop-pay-wallet-button at bounding box center [641, 553] width 4 height 23
